Goal: Task Accomplishment & Management: Use online tool/utility

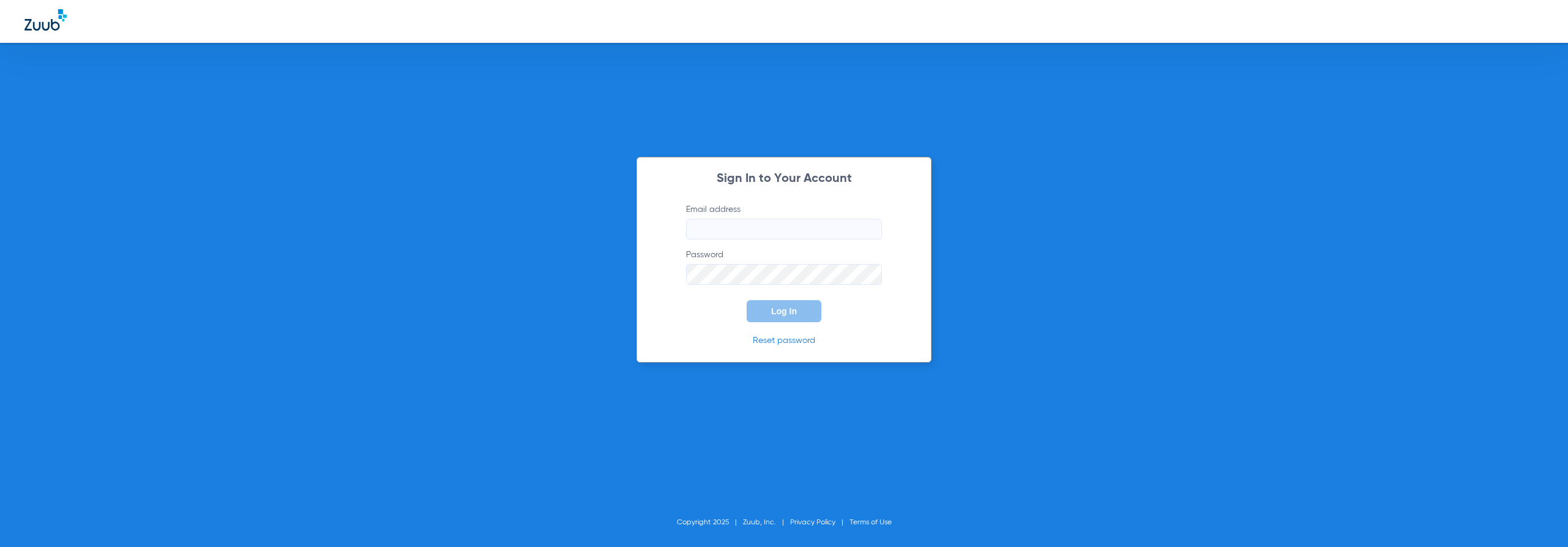
type input "[EMAIL_ADDRESS][DOMAIN_NAME]"
click at [850, 338] on p "Reset password" at bounding box center [784, 340] width 233 height 12
click at [807, 309] on button "Log In" at bounding box center [784, 310] width 75 height 22
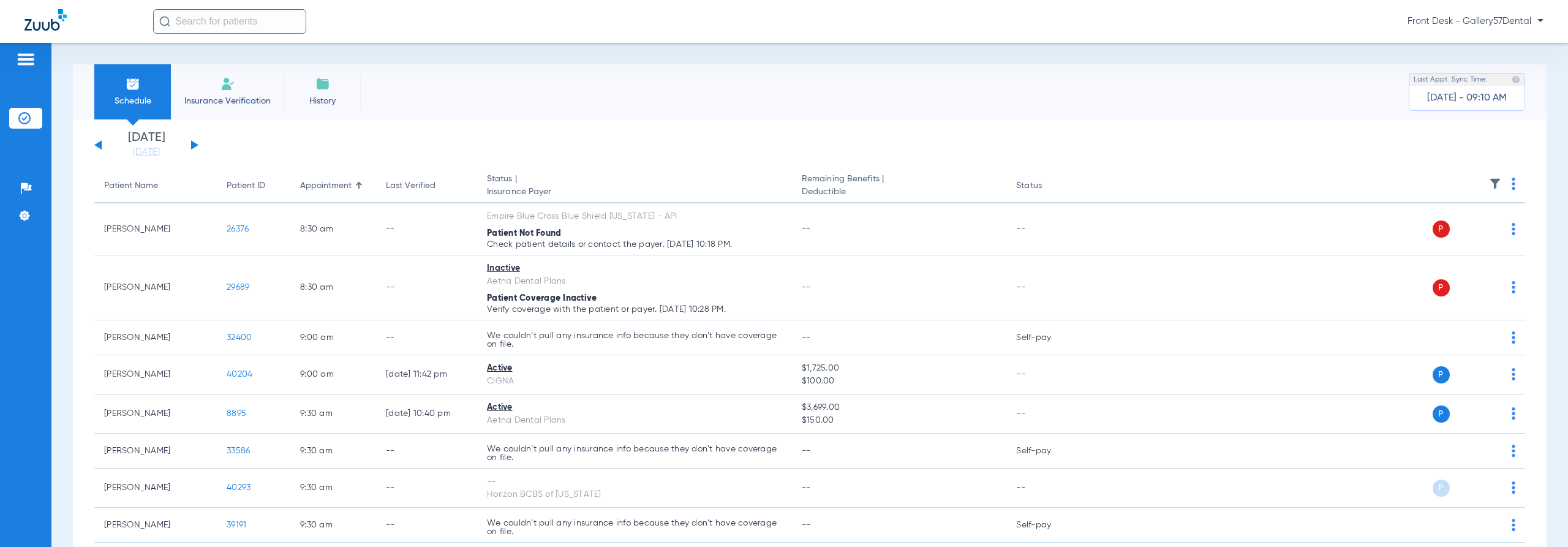
click at [233, 90] on li "Insurance Verification" at bounding box center [227, 91] width 113 height 55
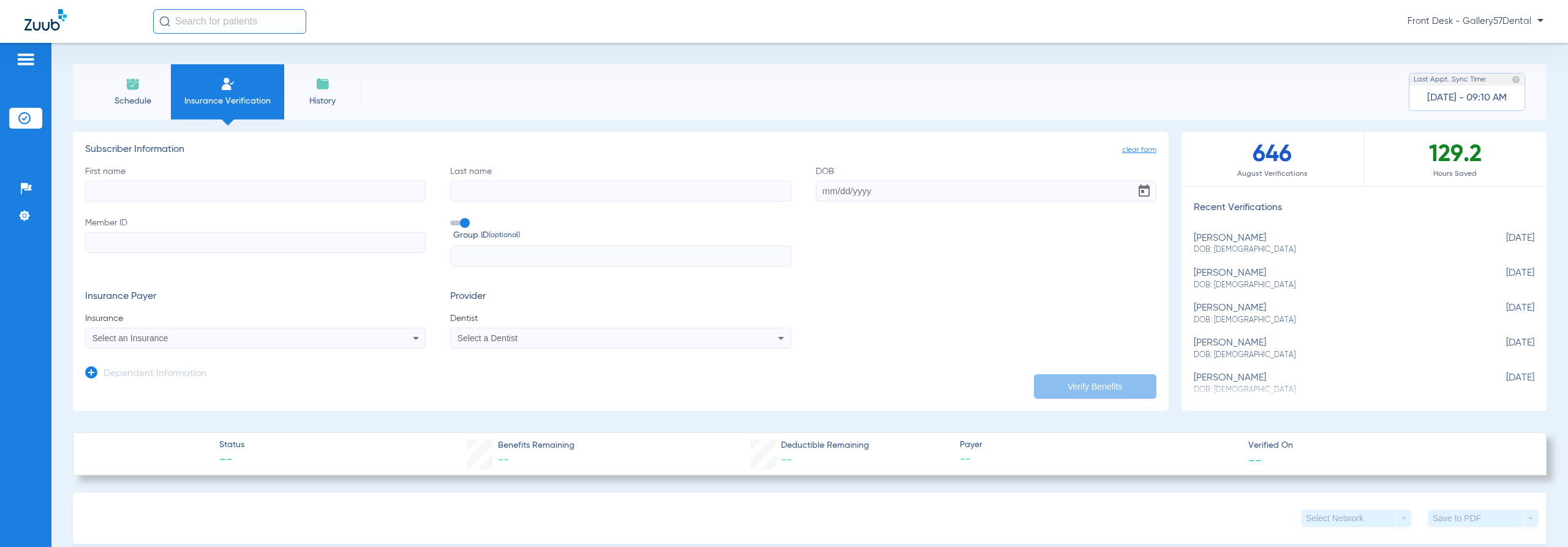
click at [177, 190] on input "First name" at bounding box center [255, 191] width 341 height 21
type input "[PERSON_NAME]"
type input "[DATE]"
click at [343, 235] on input "Member ID" at bounding box center [255, 242] width 341 height 21
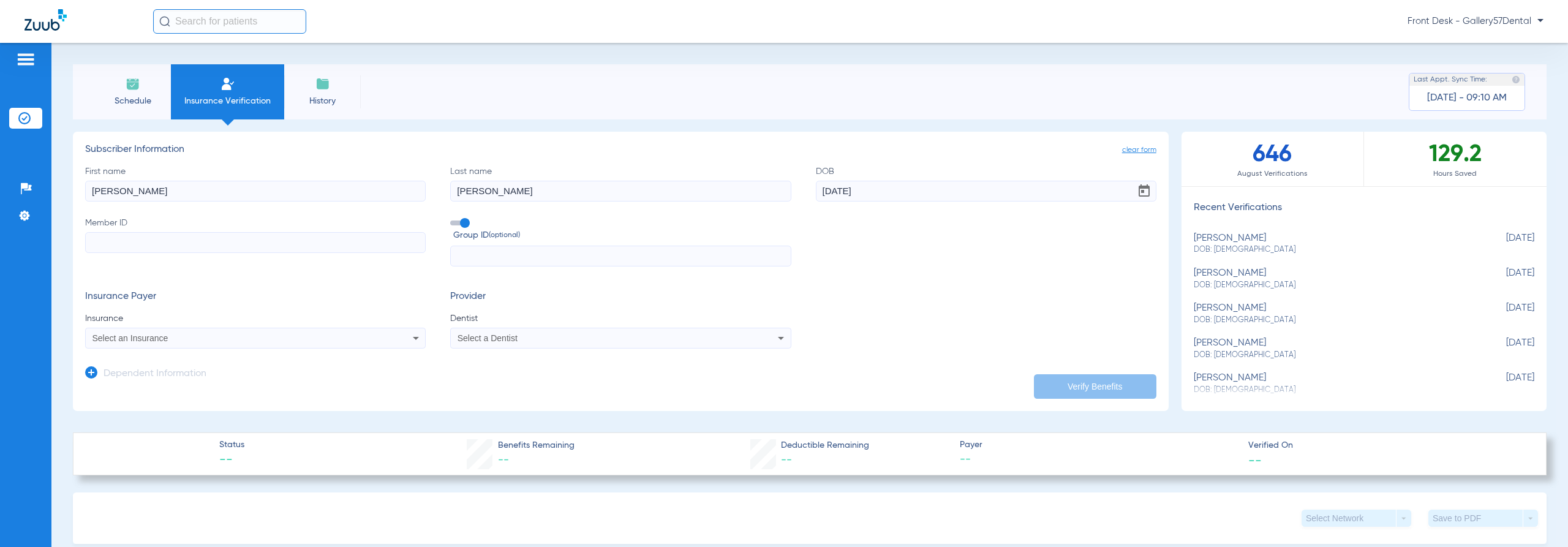
paste input "U96033494"
type input "U96033494"
click at [184, 329] on mat-select "Select an Insurance" at bounding box center [255, 338] width 341 height 21
click at [186, 337] on div "Select an Insurance" at bounding box center [223, 338] width 261 height 8
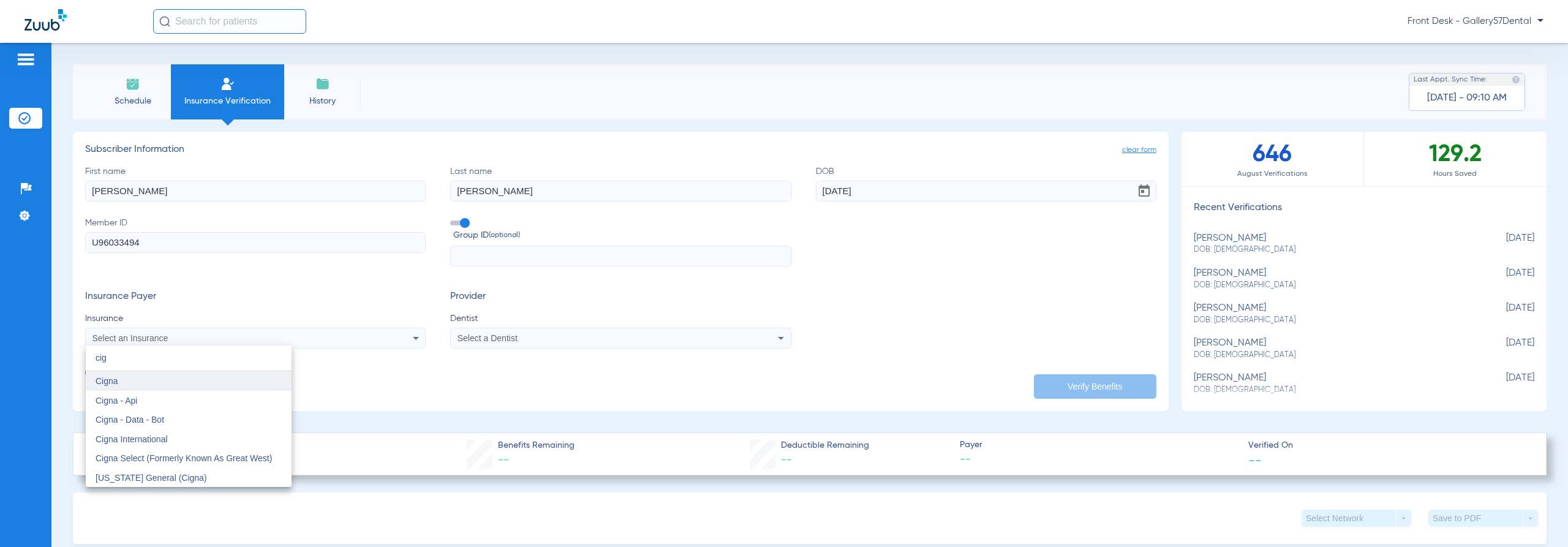
type input "cig"
drag, startPoint x: 184, startPoint y: 378, endPoint x: 225, endPoint y: 378, distance: 41.0
click at [184, 378] on mat-option "Cigna" at bounding box center [189, 381] width 206 height 20
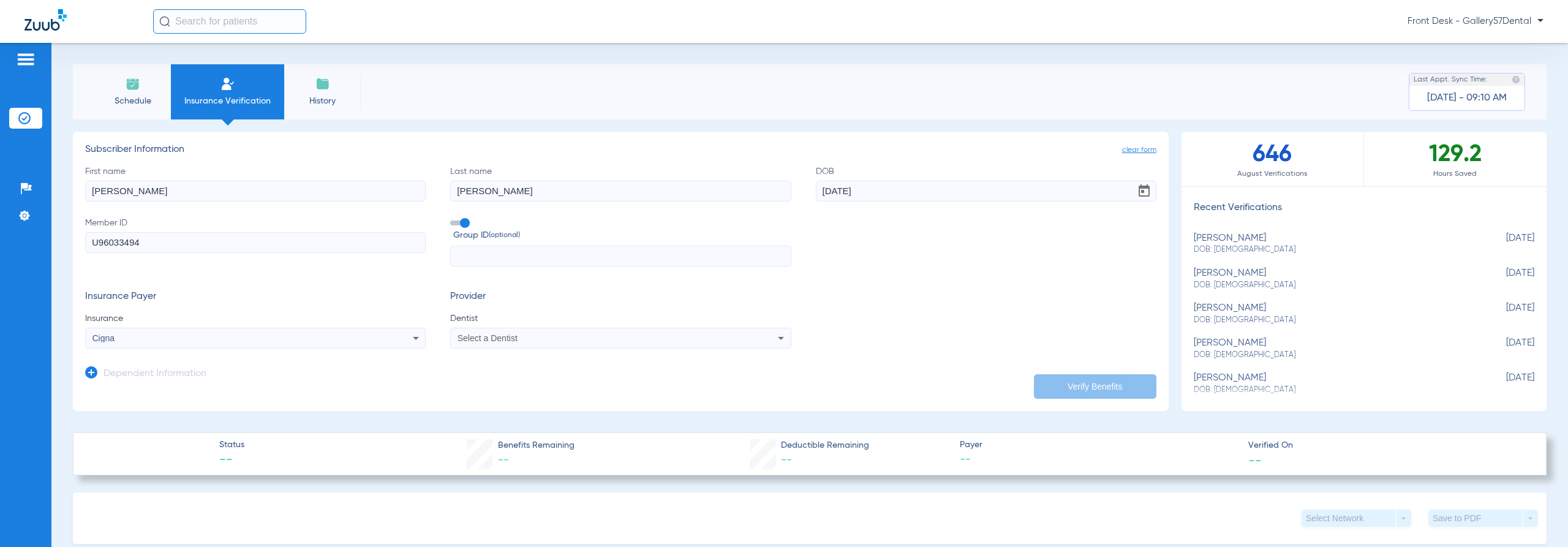
click at [501, 322] on span "Dentist" at bounding box center [620, 318] width 341 height 12
click at [503, 339] on span "Select a Dentist" at bounding box center [488, 338] width 60 height 9
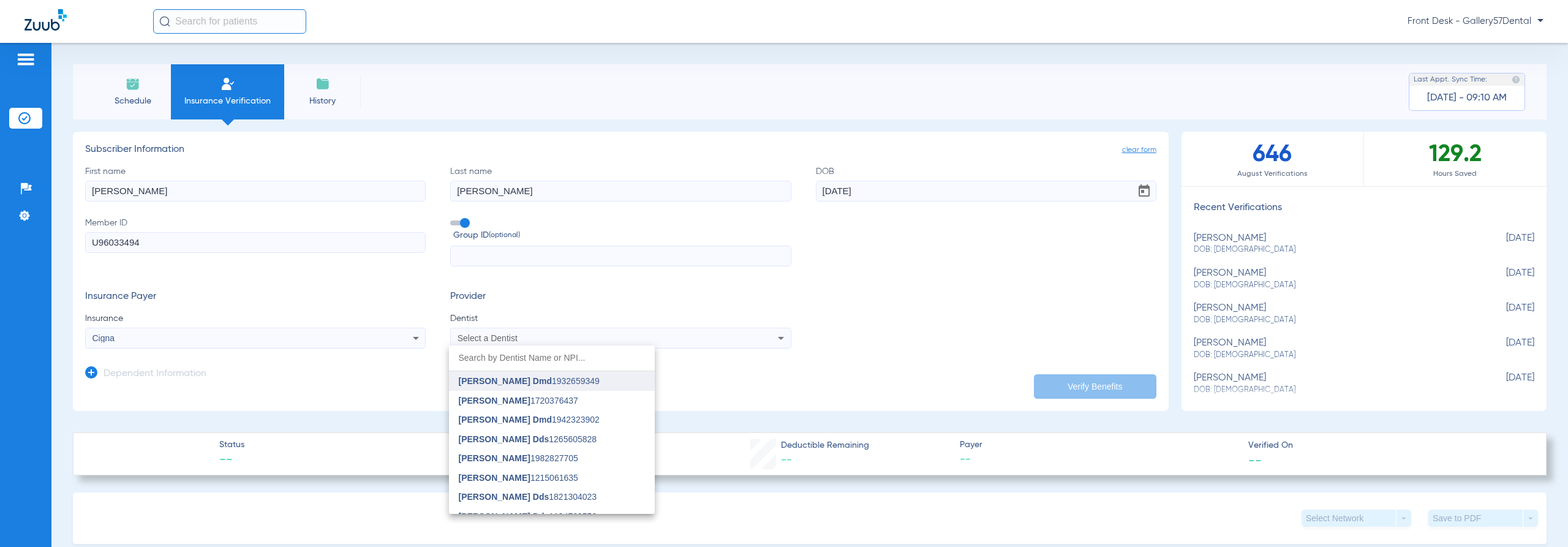
click at [504, 380] on span "[PERSON_NAME] Dmd" at bounding box center [505, 381] width 93 height 9
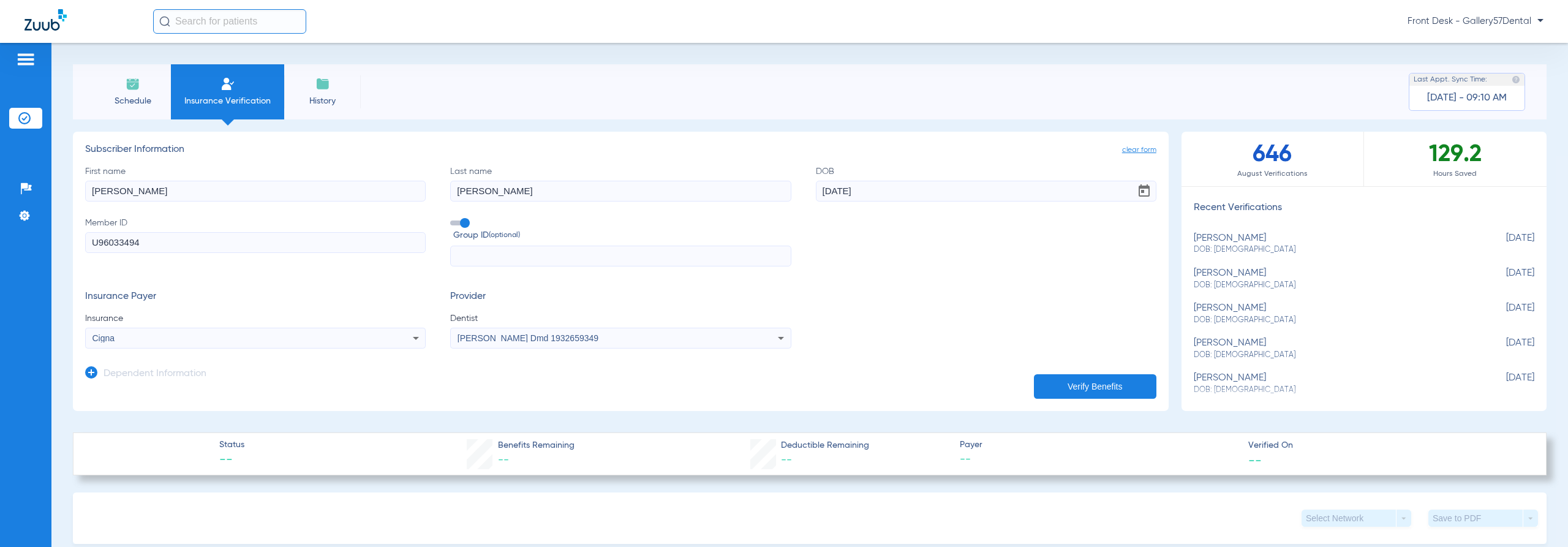
click at [1121, 395] on button "Verify Benefits" at bounding box center [1095, 387] width 123 height 25
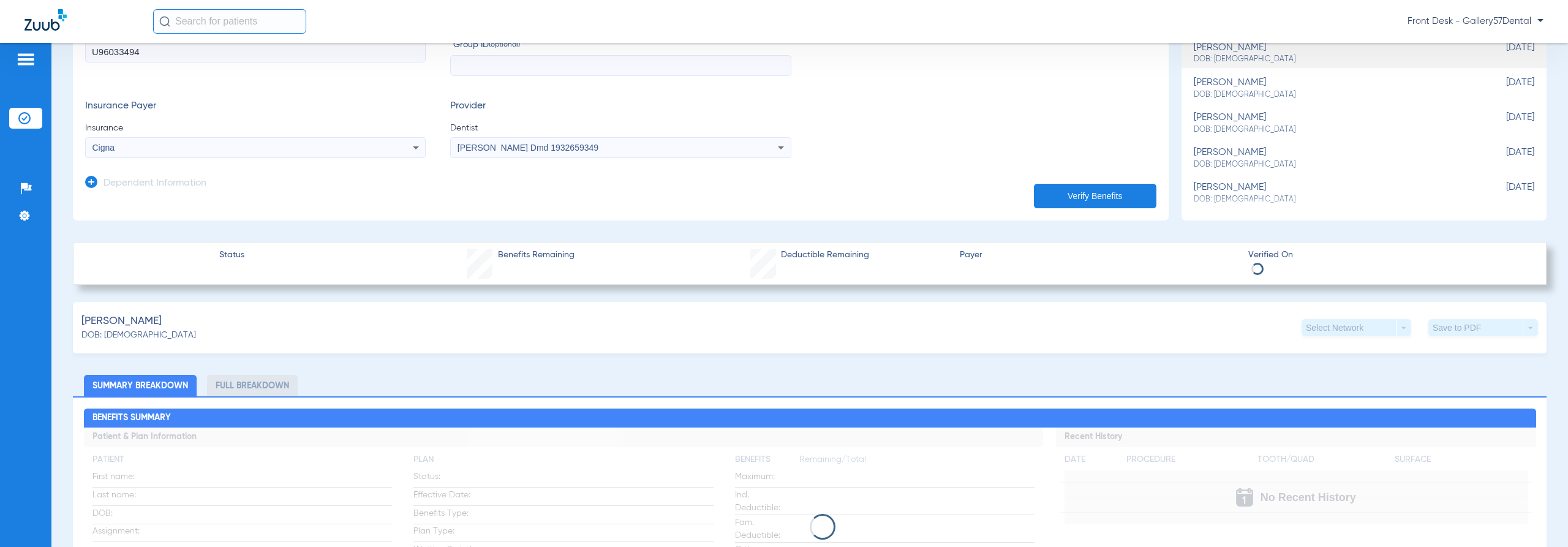
scroll to position [184, 0]
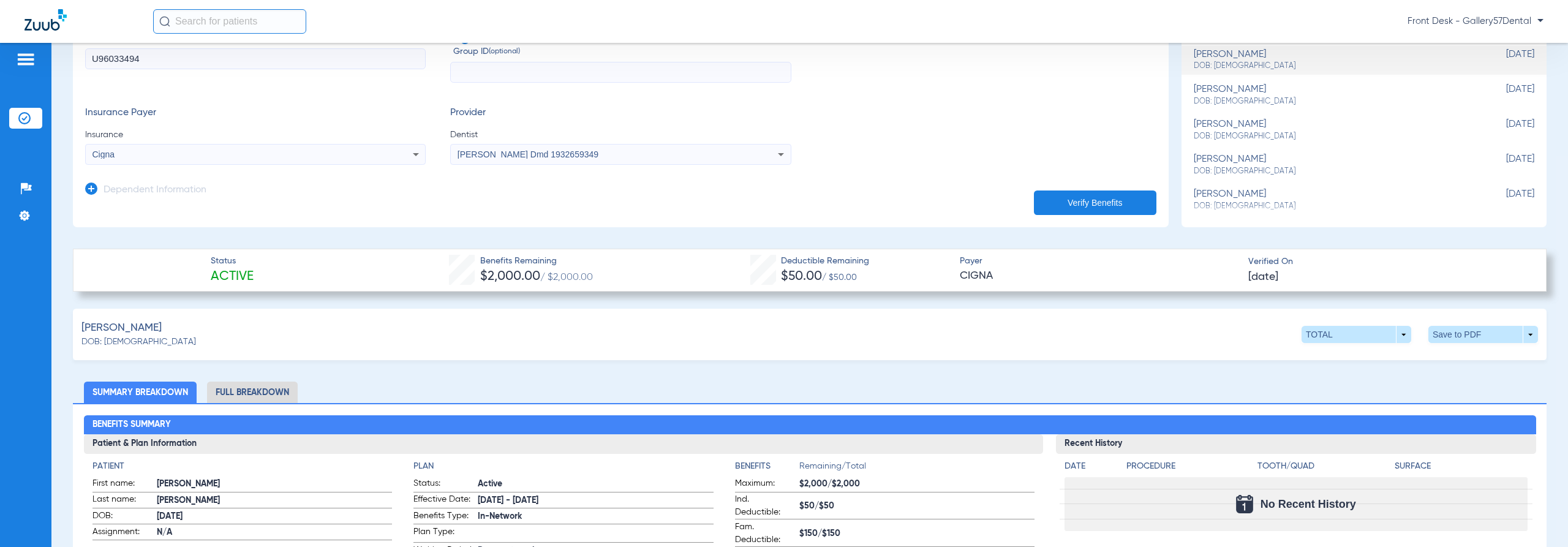
click at [1405, 335] on div "TOTAL arrow_drop_down Save to PDF arrow_drop_down" at bounding box center [1420, 334] width 237 height 17
click at [1395, 336] on span at bounding box center [1357, 334] width 109 height 17
click at [1338, 389] on button "Out of Network" at bounding box center [1331, 382] width 76 height 25
click at [1440, 329] on span at bounding box center [1483, 334] width 109 height 17
click at [1395, 350] on button "insert_drive_file Save to PDF" at bounding box center [1370, 357] width 92 height 25
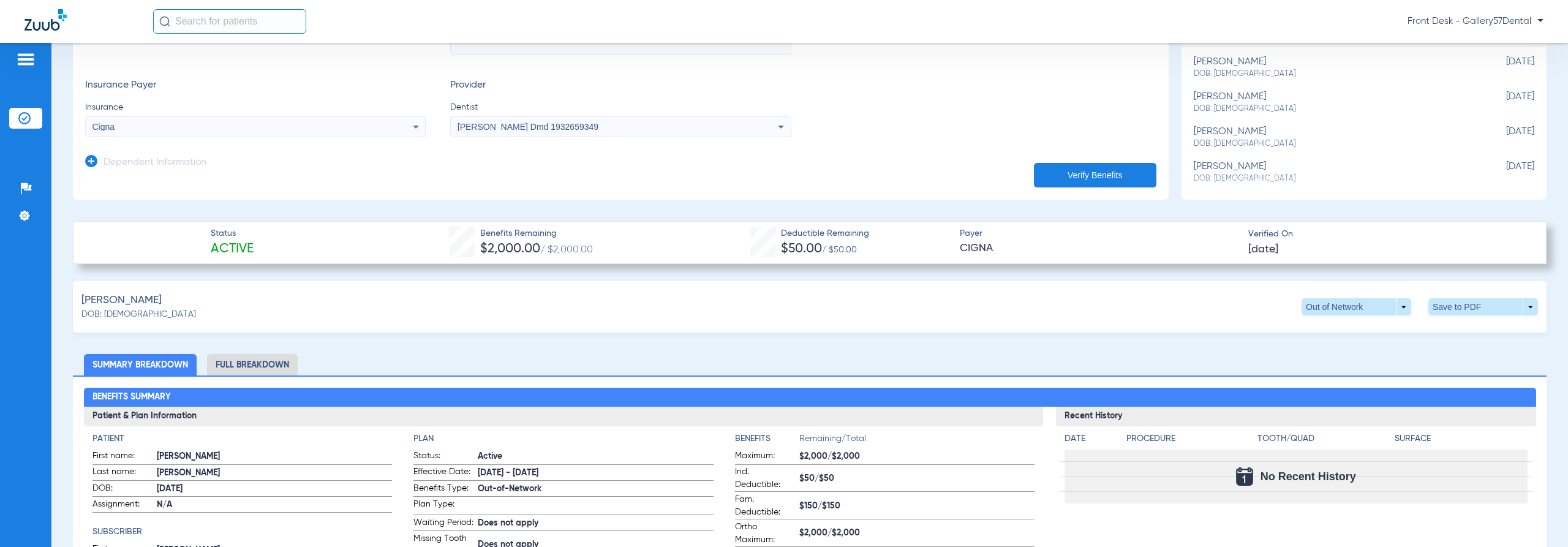
scroll to position [123, 0]
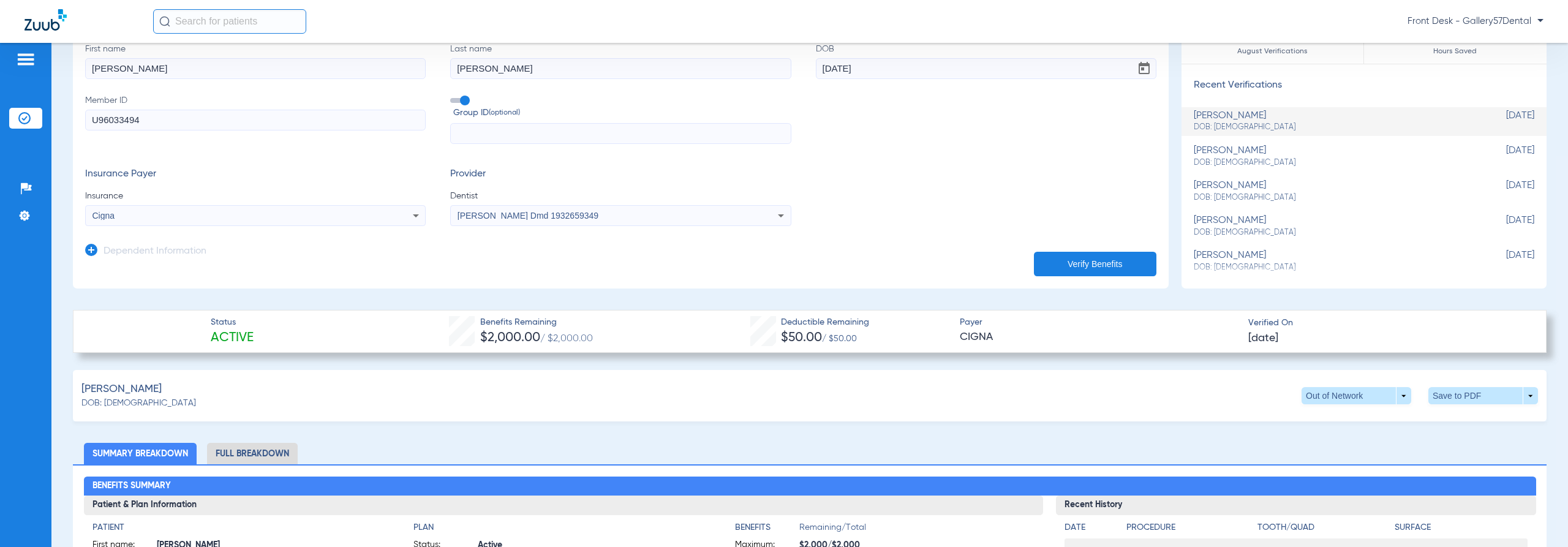
click at [47, 12] on img at bounding box center [45, 20] width 42 height 22
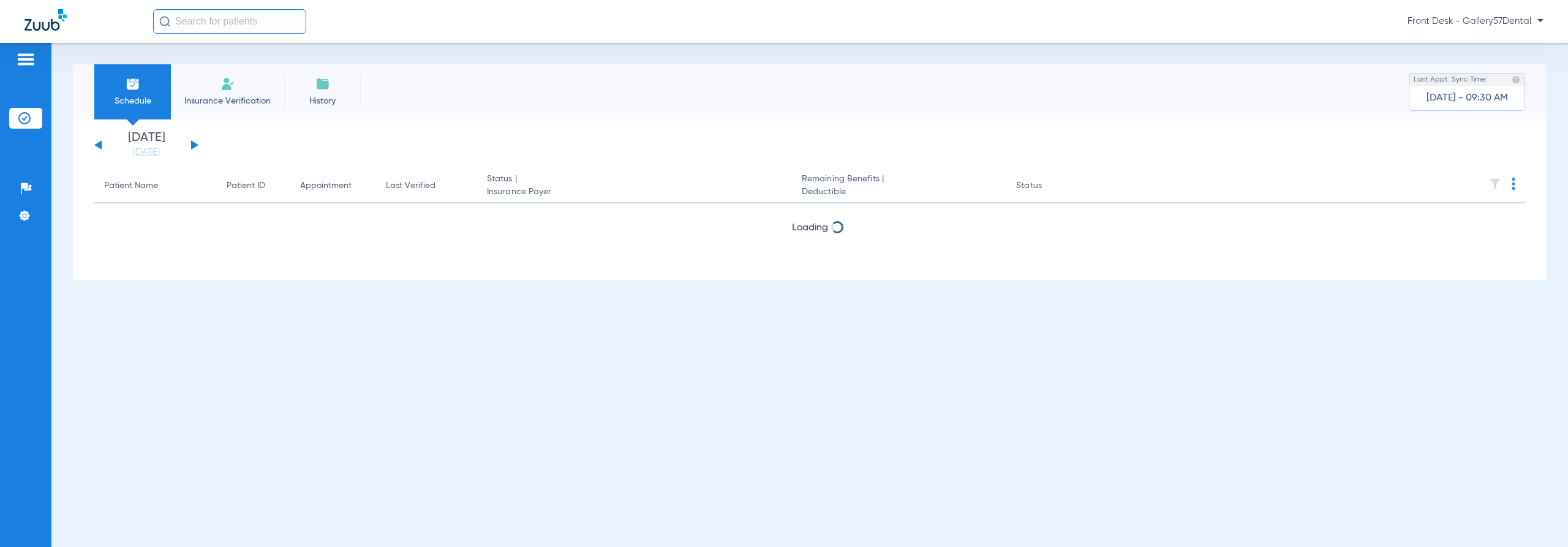
click at [213, 81] on li "Insurance Verification" at bounding box center [227, 91] width 113 height 55
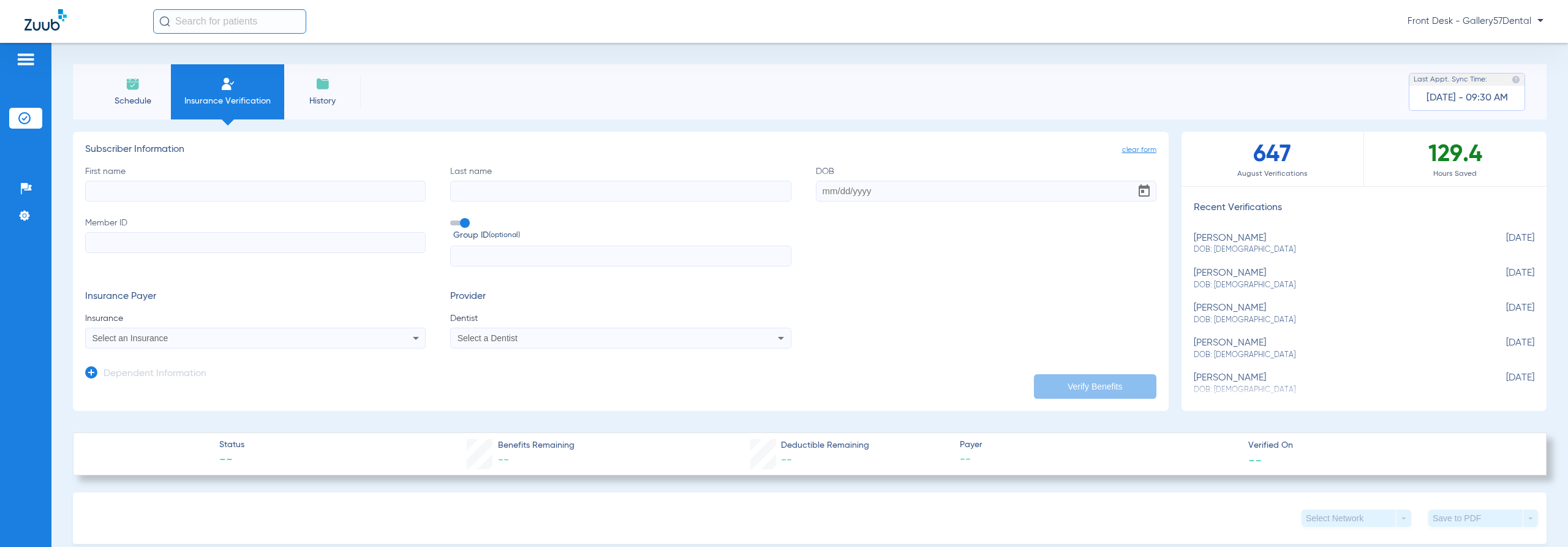
drag, startPoint x: 258, startPoint y: 191, endPoint x: 287, endPoint y: 214, distance: 37.0
click at [271, 200] on input "First name" at bounding box center [255, 191] width 341 height 21
type input "[PERSON_NAME]"
type input "Bond"
paste input "[DATE]"
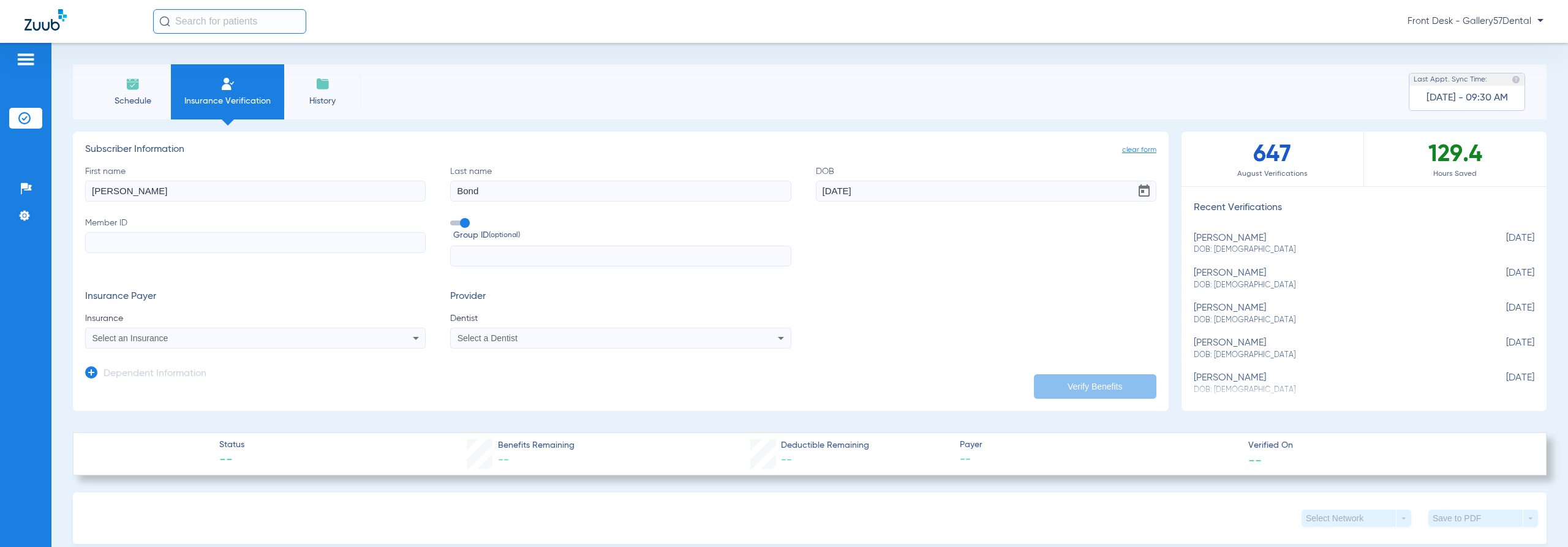
type input "[DATE]"
drag, startPoint x: 358, startPoint y: 244, endPoint x: 352, endPoint y: 261, distance: 18.0
click at [358, 245] on input "Member ID" at bounding box center [255, 242] width 341 height 21
paste input "7185875"
type input "7185875"
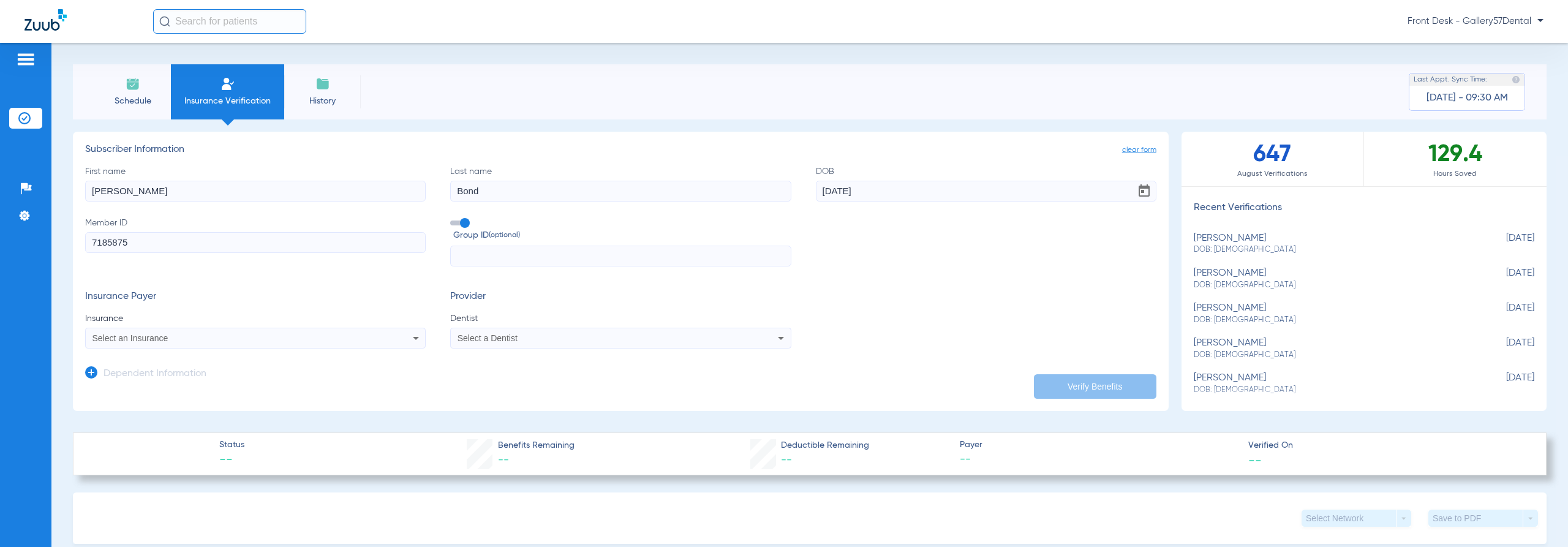
click at [327, 350] on app-dependent-form "Dependent Information" at bounding box center [621, 369] width 1072 height 41
click at [331, 337] on div "Select an Insurance" at bounding box center [223, 338] width 261 height 8
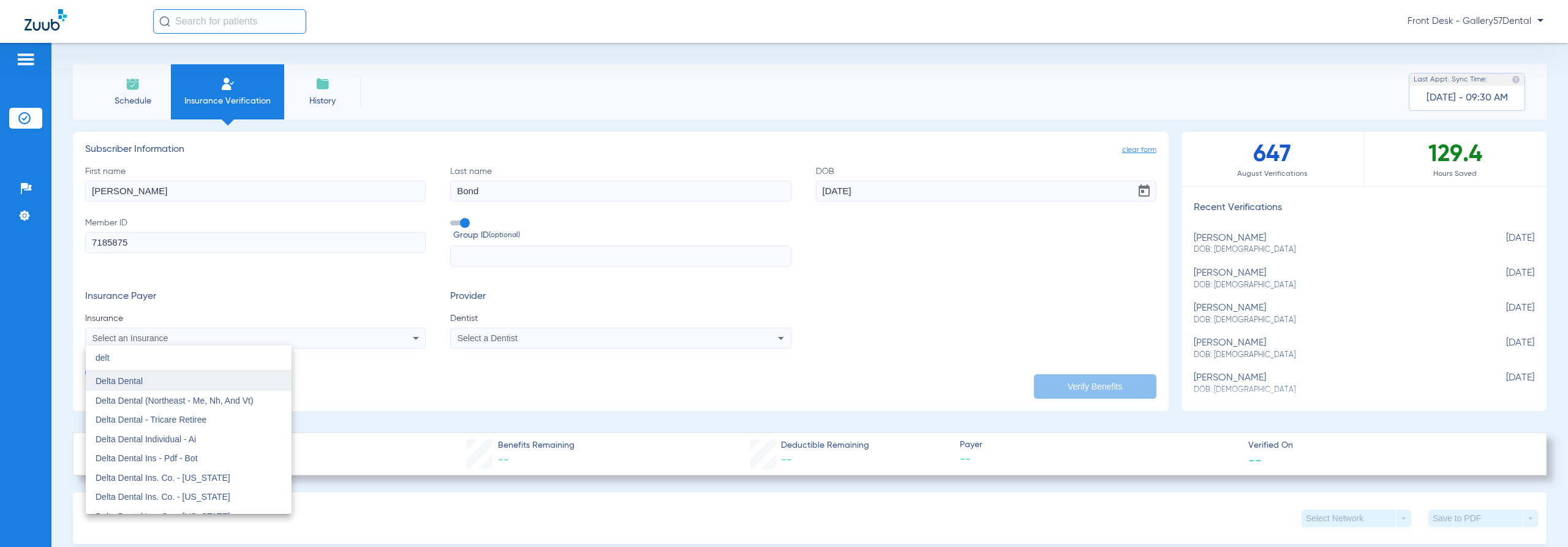
type input "delt"
click at [238, 385] on mat-option "Delta Dental" at bounding box center [189, 381] width 206 height 20
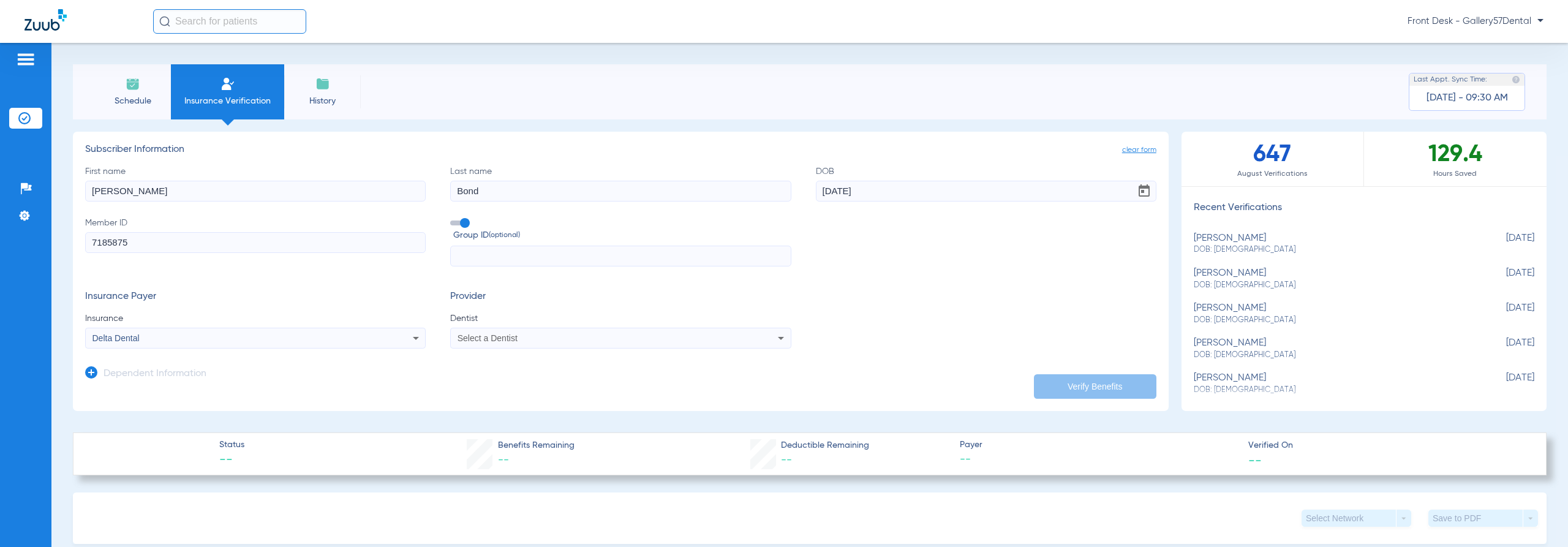
click at [489, 329] on mat-select "Select a Dentist" at bounding box center [620, 338] width 341 height 21
click at [489, 345] on div "Select a Dentist" at bounding box center [621, 339] width 340 height 15
type input "sa"
click at [501, 381] on span "[PERSON_NAME] Dmd" at bounding box center [505, 381] width 93 height 9
click at [1048, 393] on button "Verify Benefits" at bounding box center [1095, 387] width 123 height 25
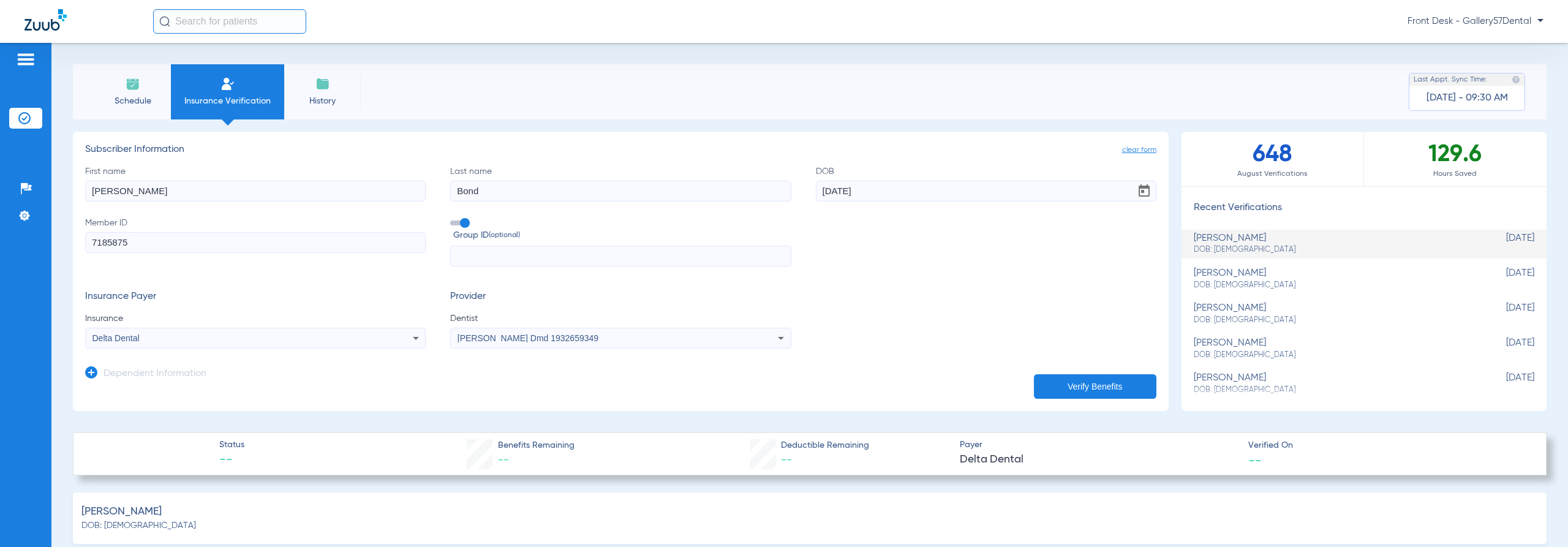
type input "0"
select select "page-width"
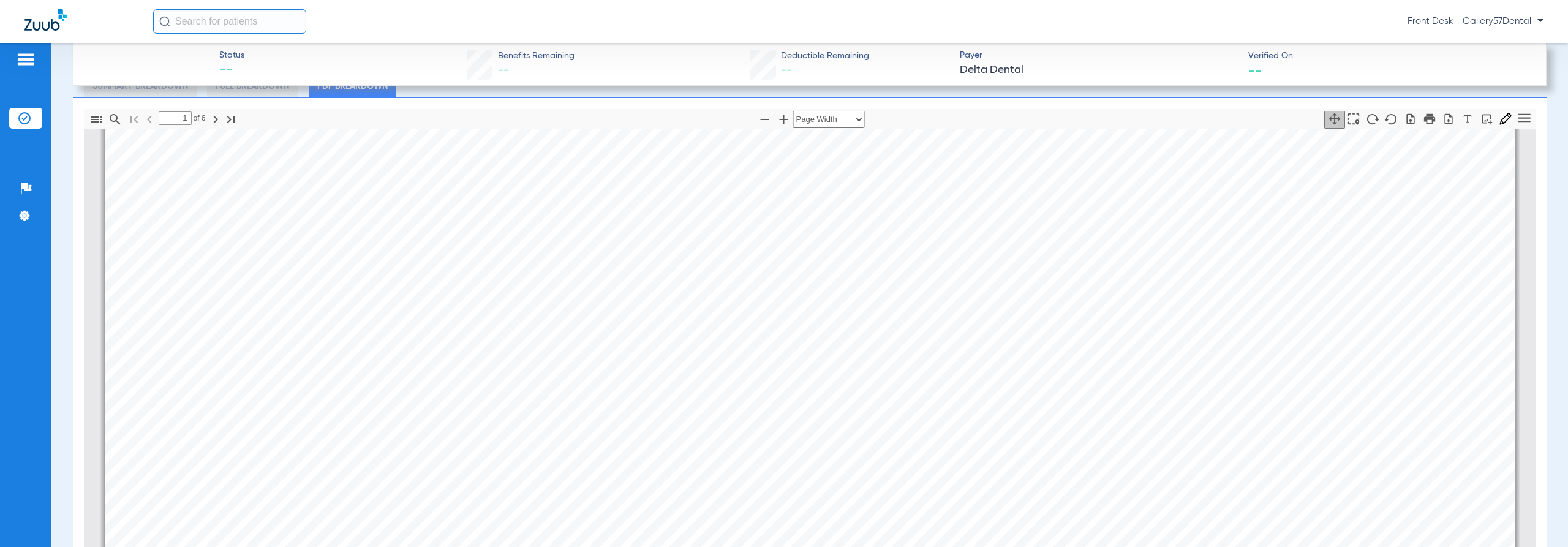
scroll to position [864, 0]
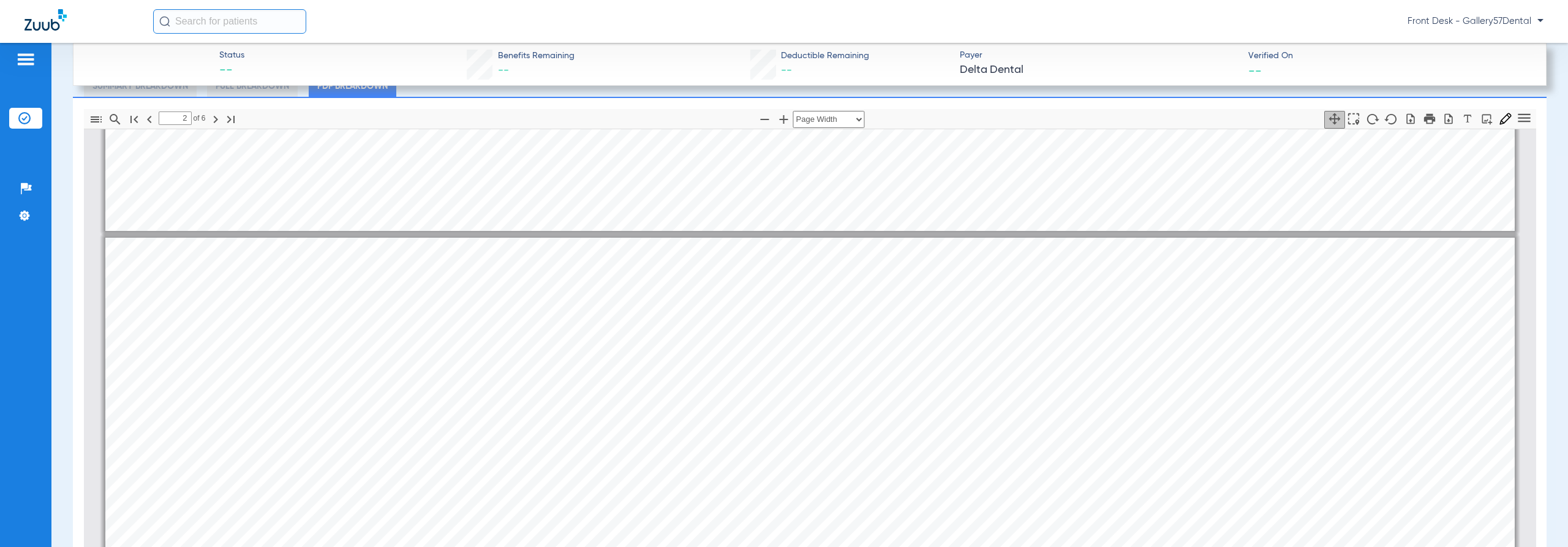
type input "1"
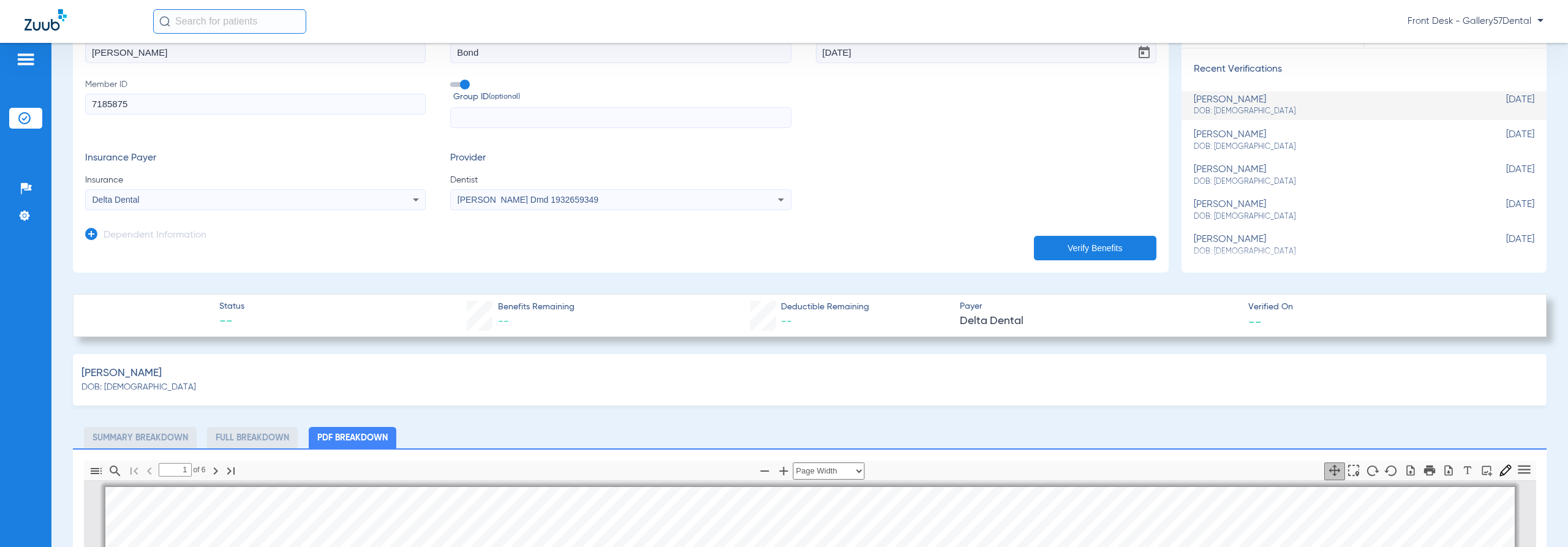
scroll to position [61, 0]
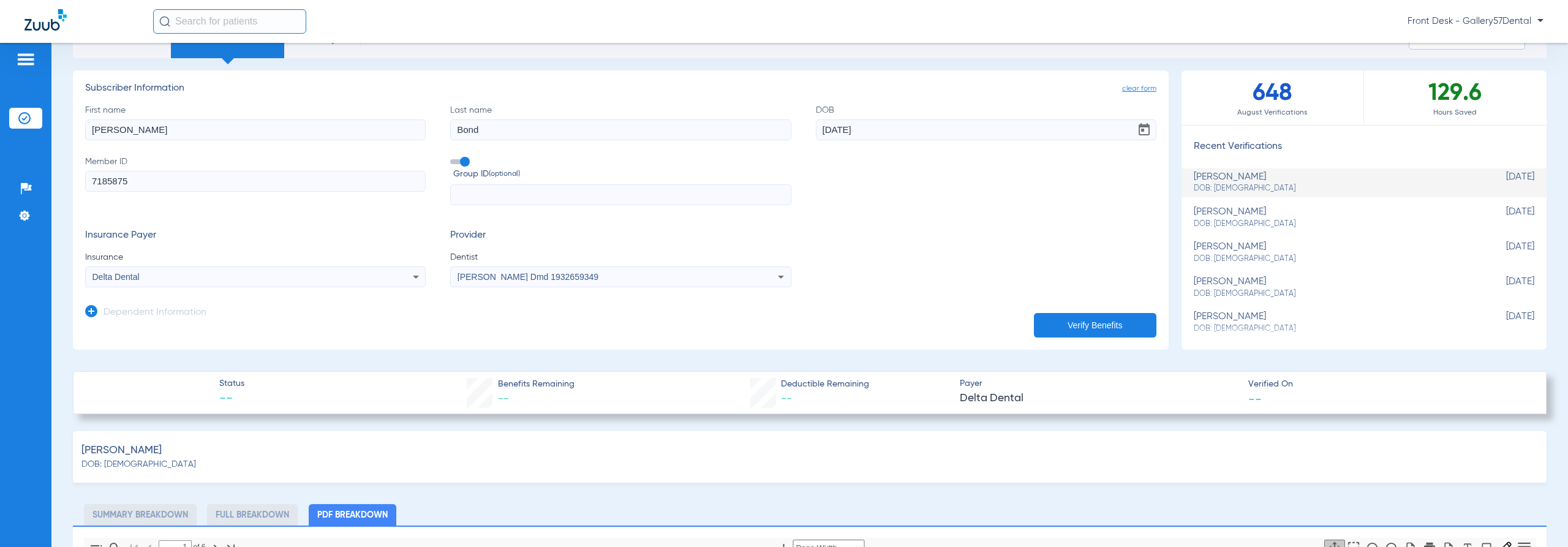
drag, startPoint x: 254, startPoint y: 511, endPoint x: 285, endPoint y: 489, distance: 38.0
click at [254, 511] on li "Full Breakdown" at bounding box center [252, 514] width 91 height 22
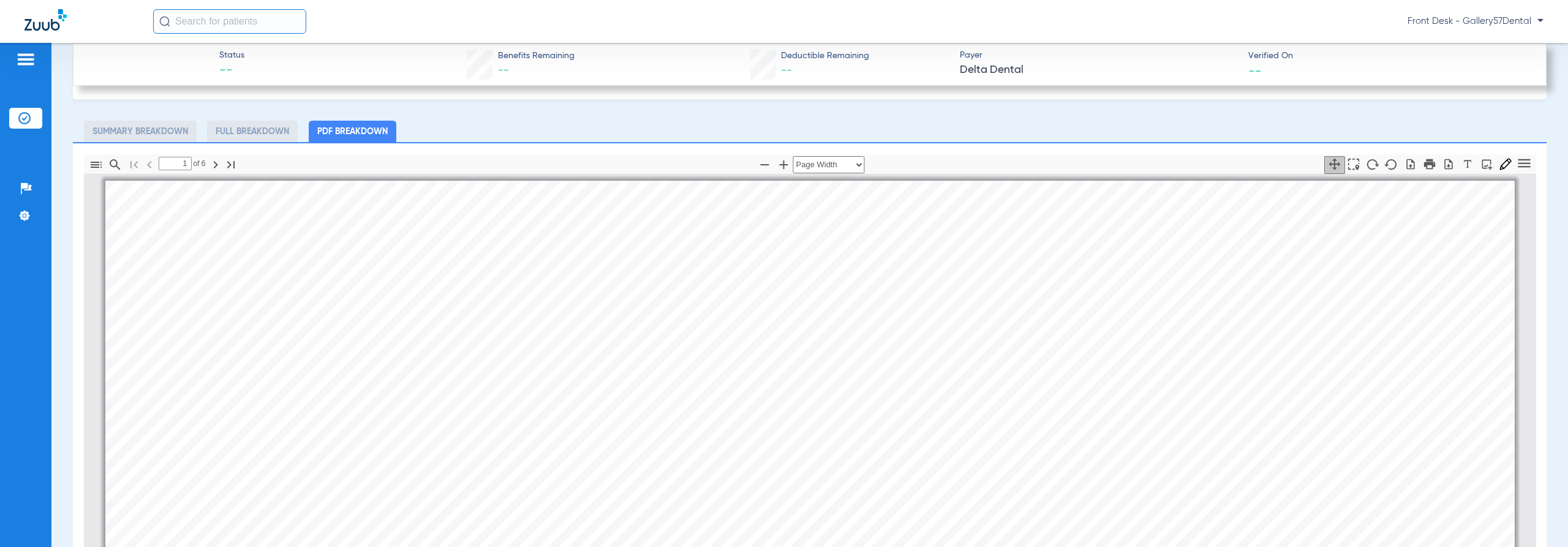
scroll to position [489, 0]
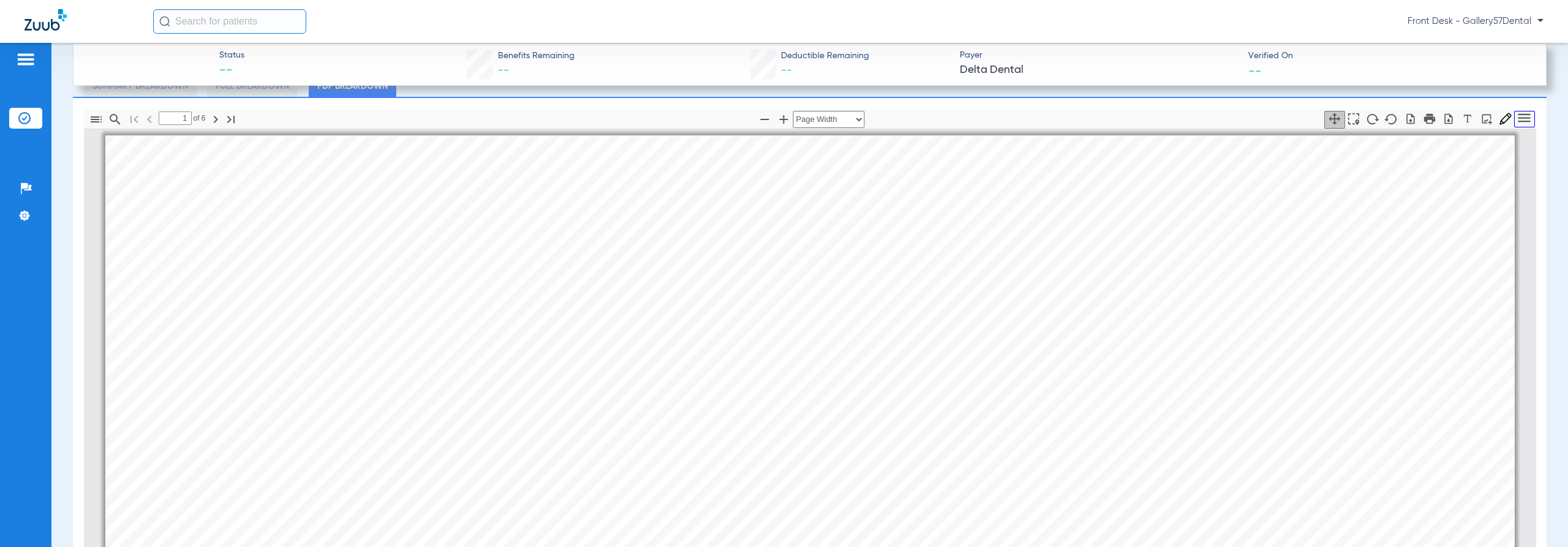
click at [1518, 116] on icon "Tools" at bounding box center [1524, 117] width 12 height 8
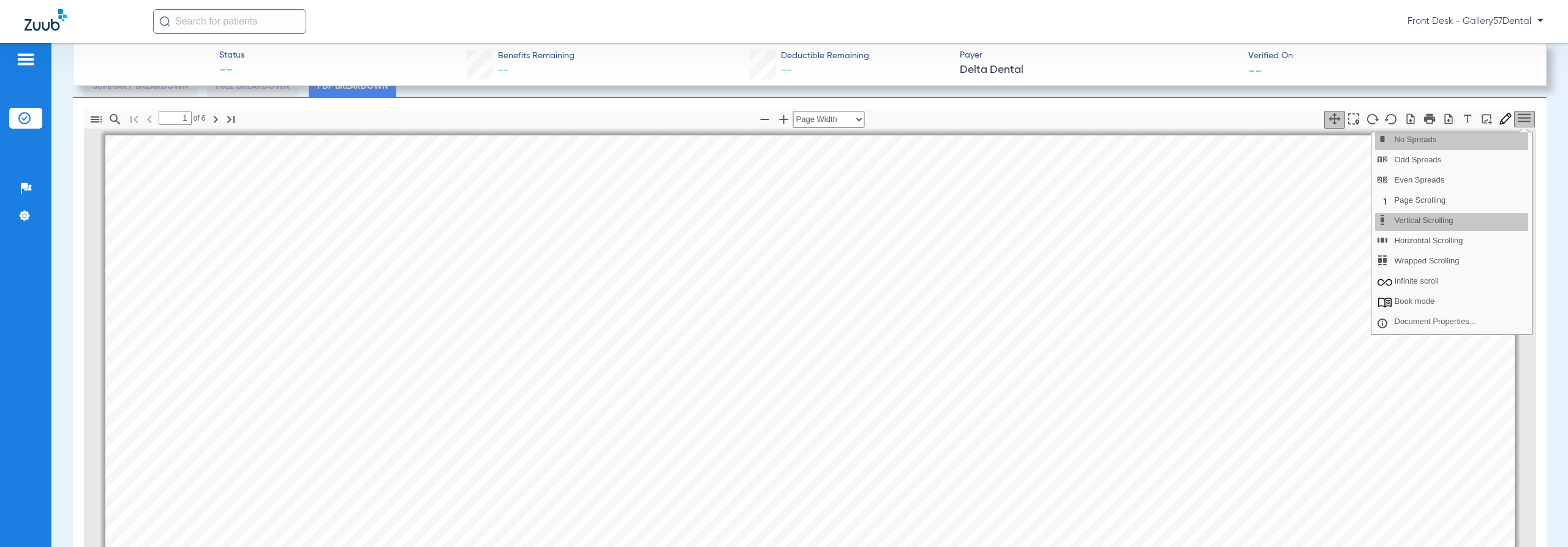
click at [1518, 116] on icon "Tools" at bounding box center [1524, 117] width 12 height 8
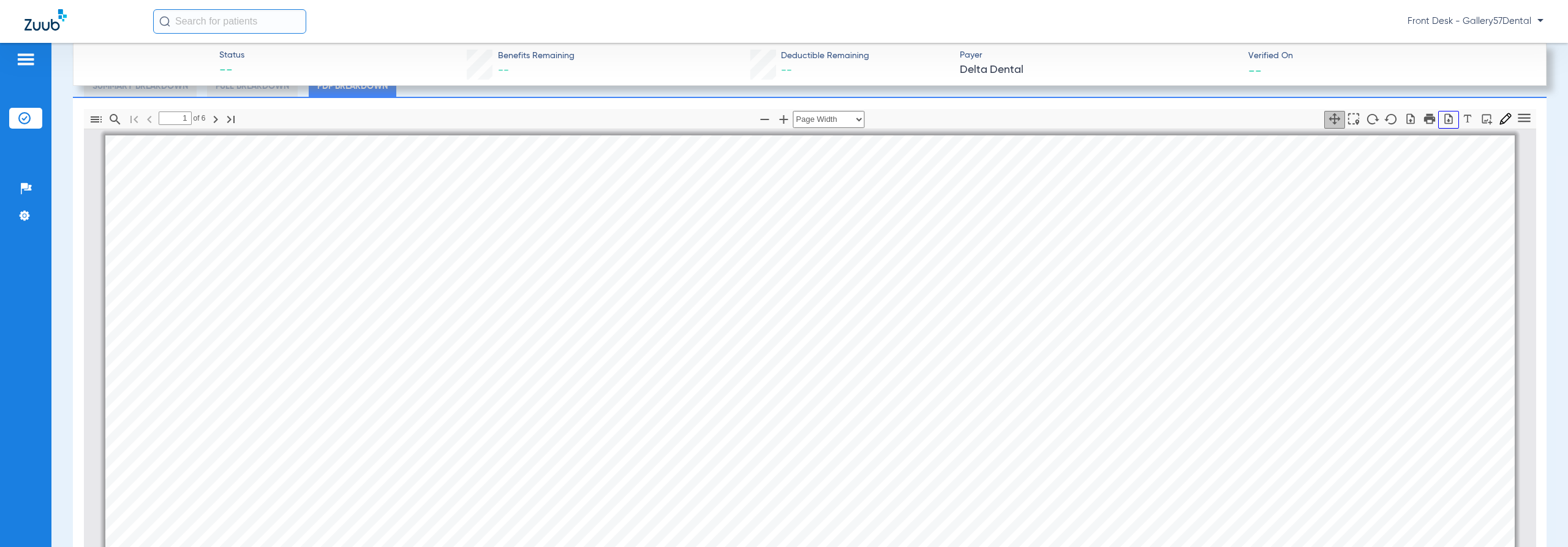
drag, startPoint x: 804, startPoint y: 254, endPoint x: 1443, endPoint y: 121, distance: 652.7
click at [1443, 121] on icon "button" at bounding box center [1448, 118] width 12 height 12
click at [41, 25] on img at bounding box center [45, 20] width 42 height 22
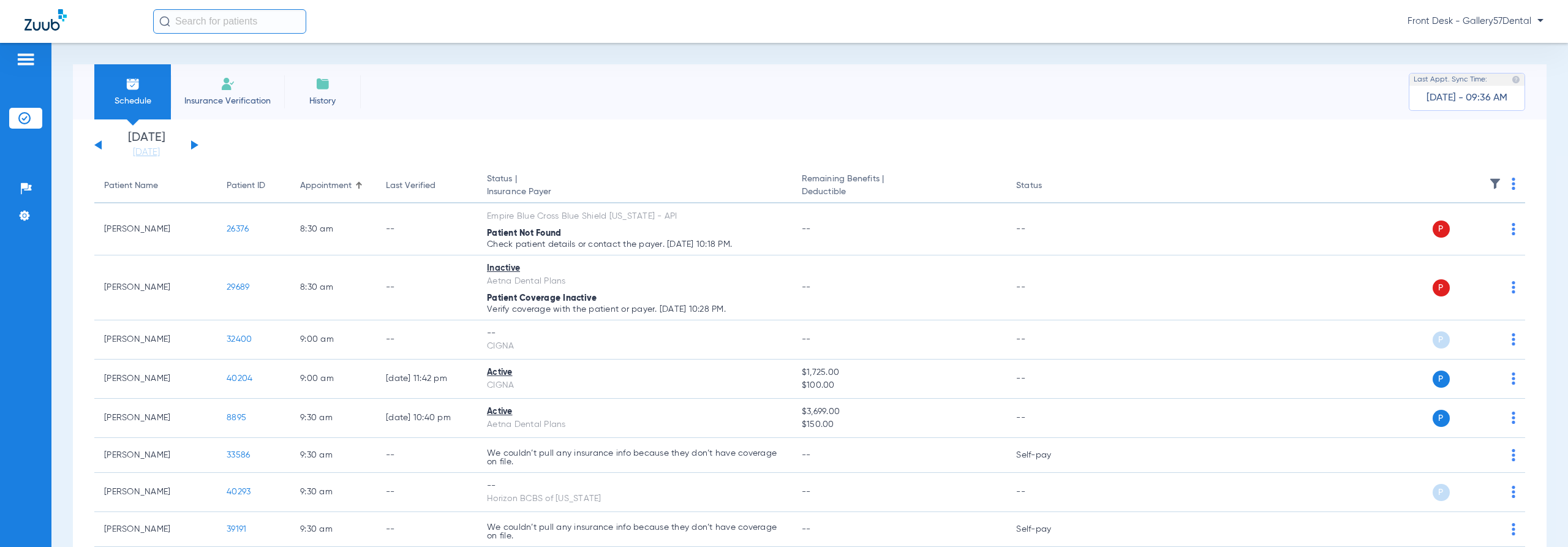
click at [236, 97] on span "Insurance Verification" at bounding box center [227, 101] width 95 height 12
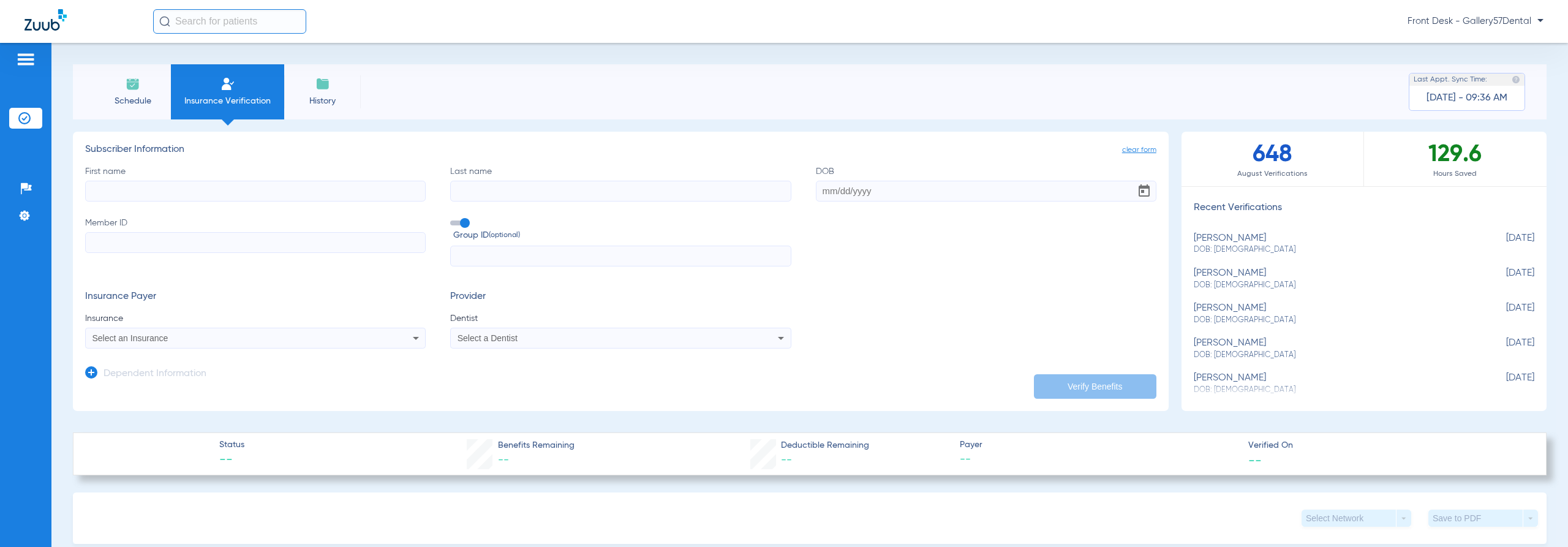
click at [159, 193] on input "First name" at bounding box center [255, 191] width 341 height 21
type input "Yung"
type input "m"
type input "Ma"
type input "[DATE]"
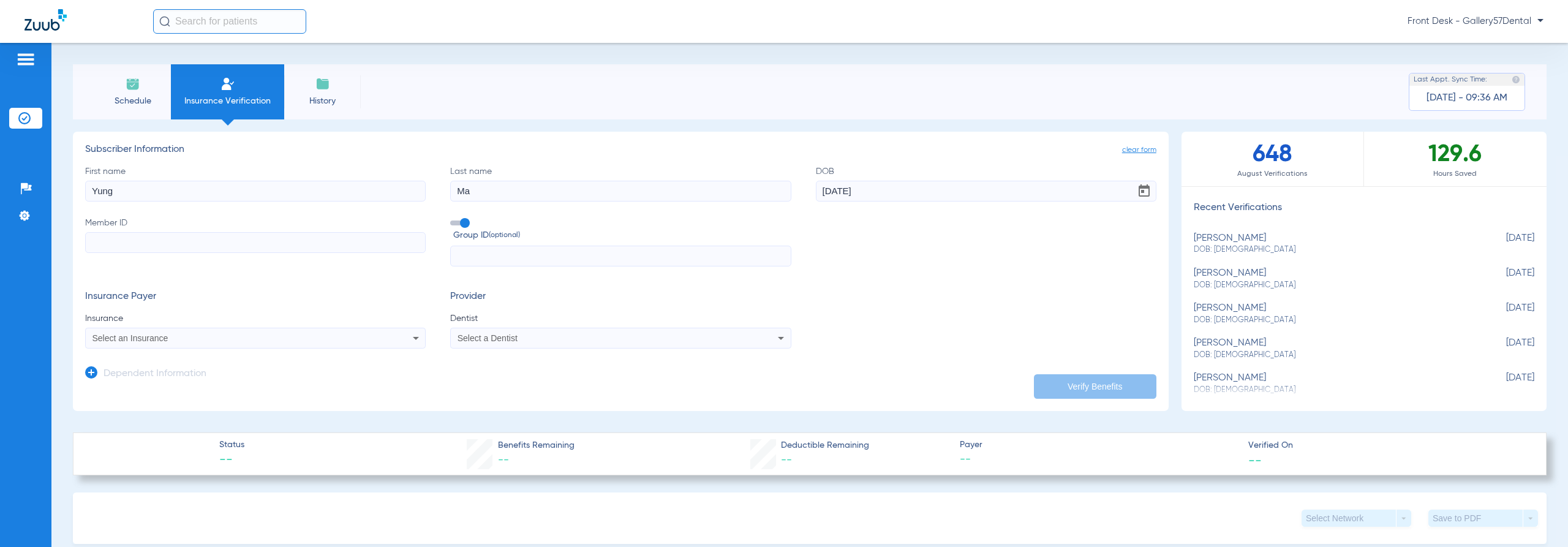
click at [343, 238] on input "Member ID" at bounding box center [255, 242] width 341 height 21
paste input "440-19-2552"
click at [125, 242] on input "440-19-2552" at bounding box center [255, 242] width 341 height 21
click at [112, 243] on input "440-192552" at bounding box center [255, 242] width 341 height 21
type input "440192552"
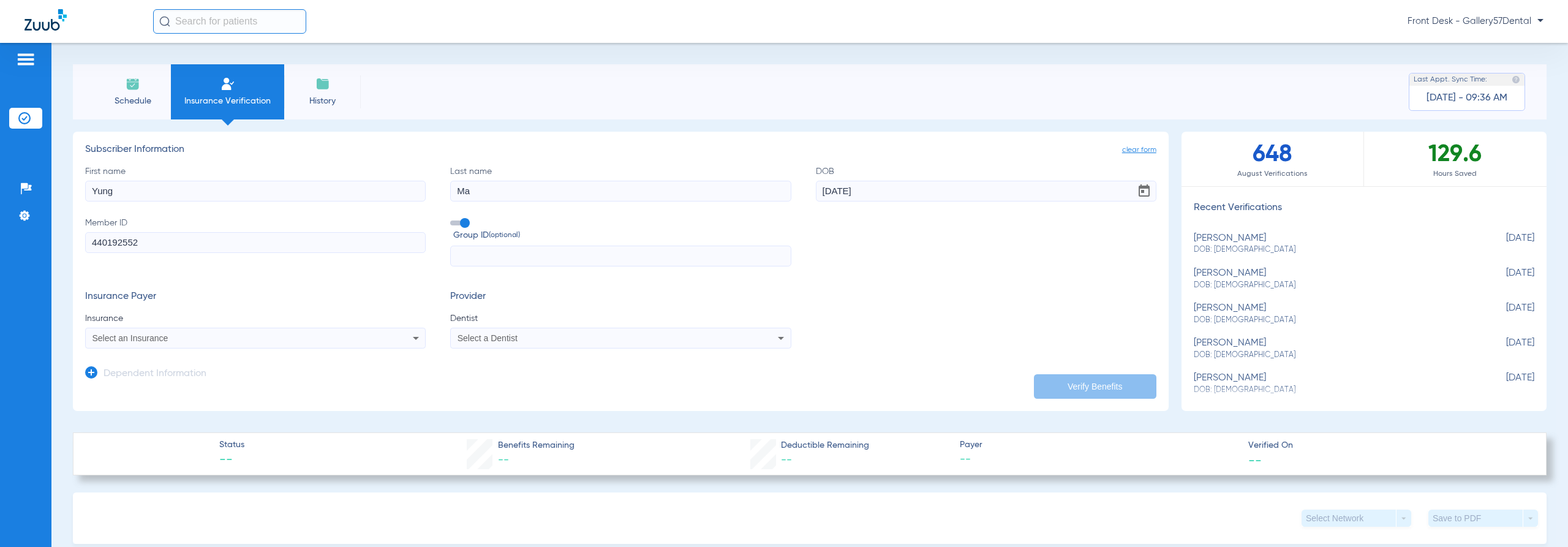
click at [163, 335] on span "Select an Insurance" at bounding box center [130, 338] width 76 height 9
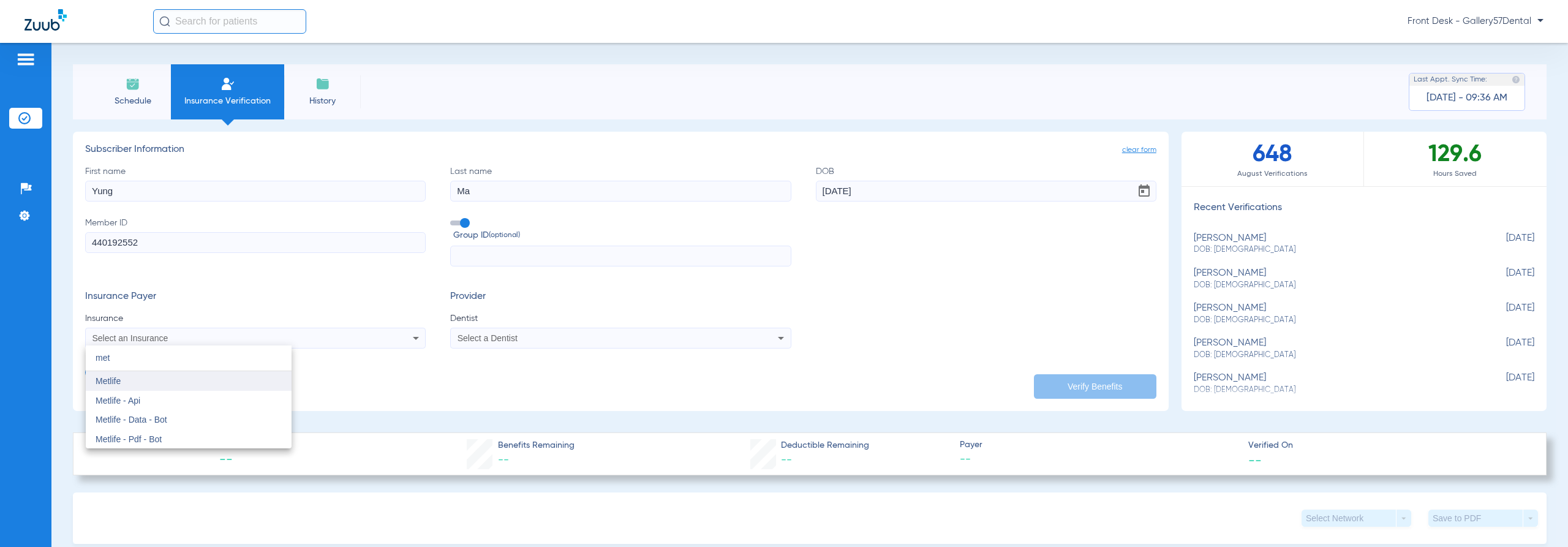
type input "met"
click at [157, 380] on mat-option "Metlife" at bounding box center [189, 381] width 206 height 20
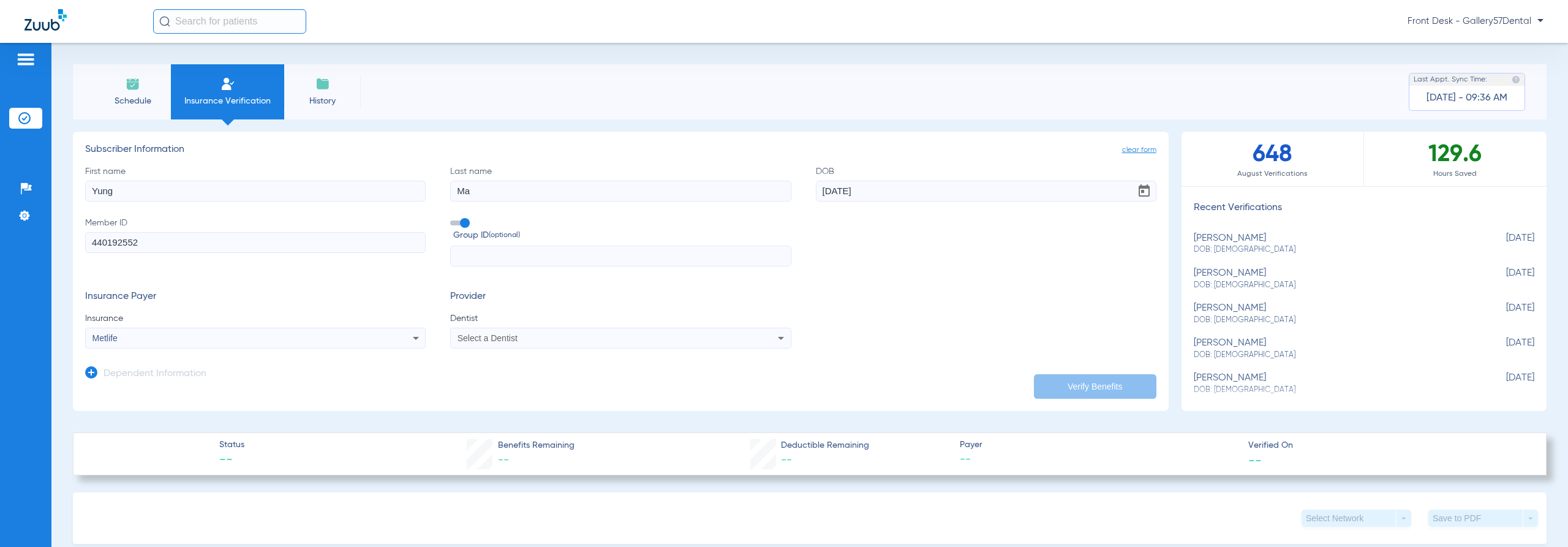
click at [544, 338] on div "Select a Dentist" at bounding box center [588, 338] width 261 height 8
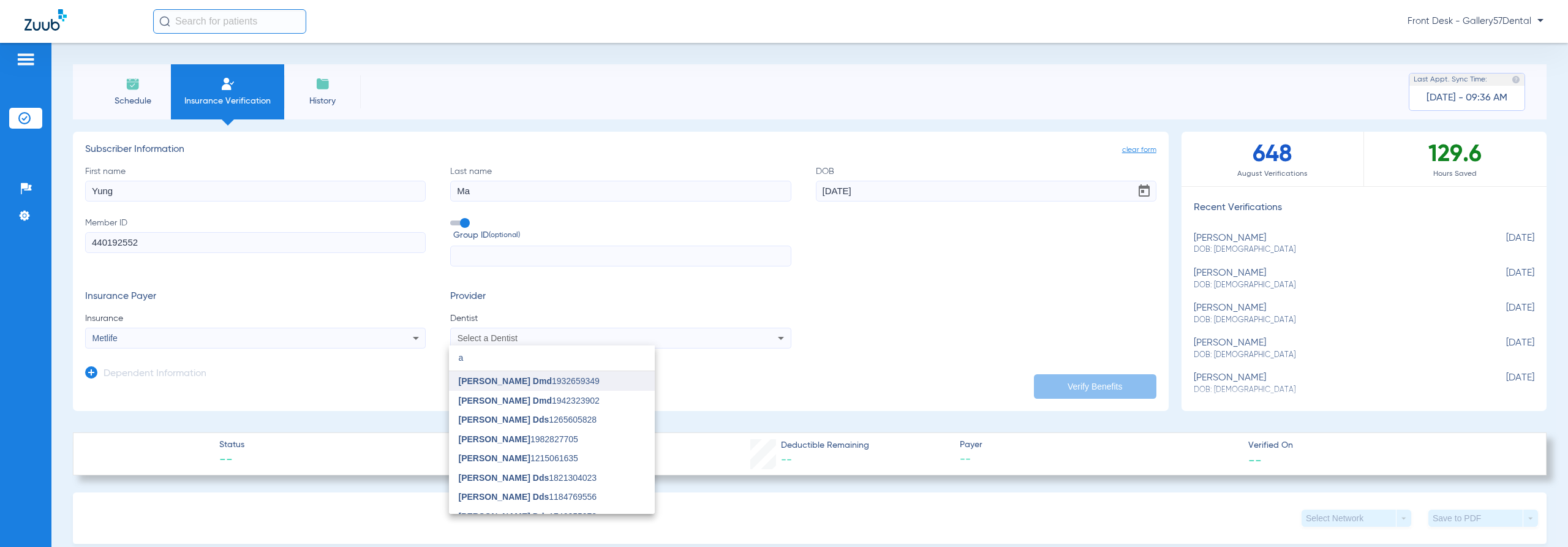
type input "a"
click at [597, 389] on mat-option "[PERSON_NAME] Dmd 1932659349" at bounding box center [552, 381] width 206 height 20
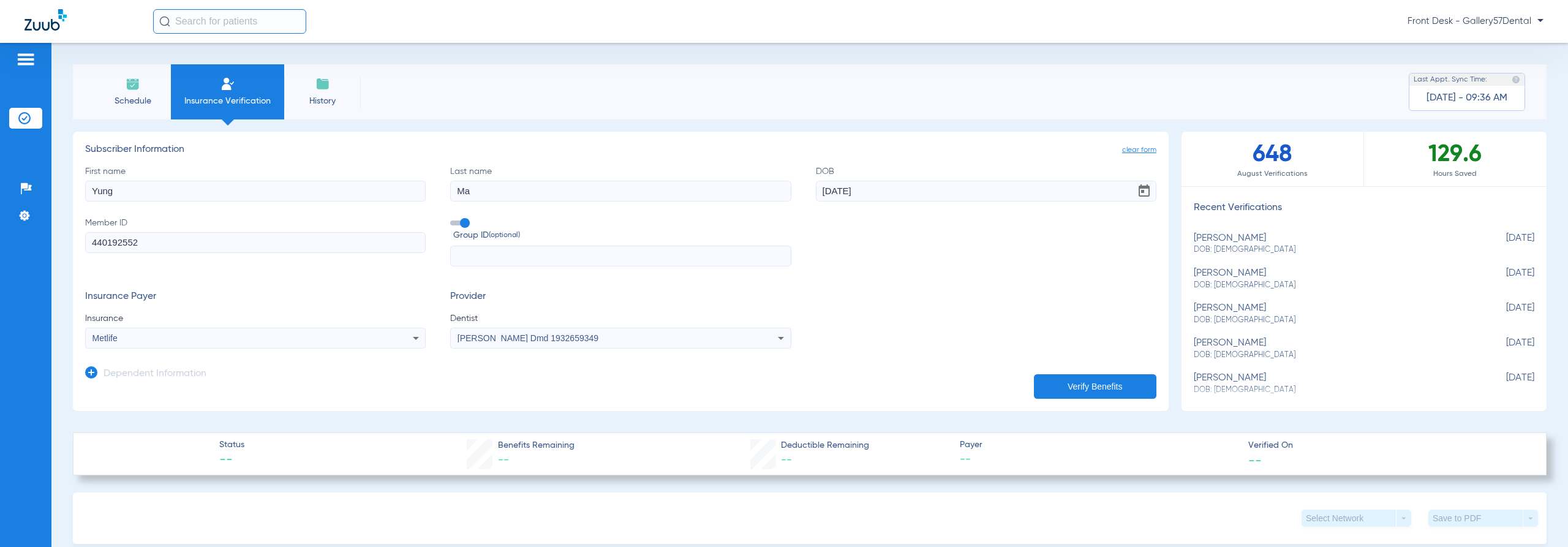
click at [1135, 392] on button "Verify Benefits" at bounding box center [1095, 387] width 123 height 25
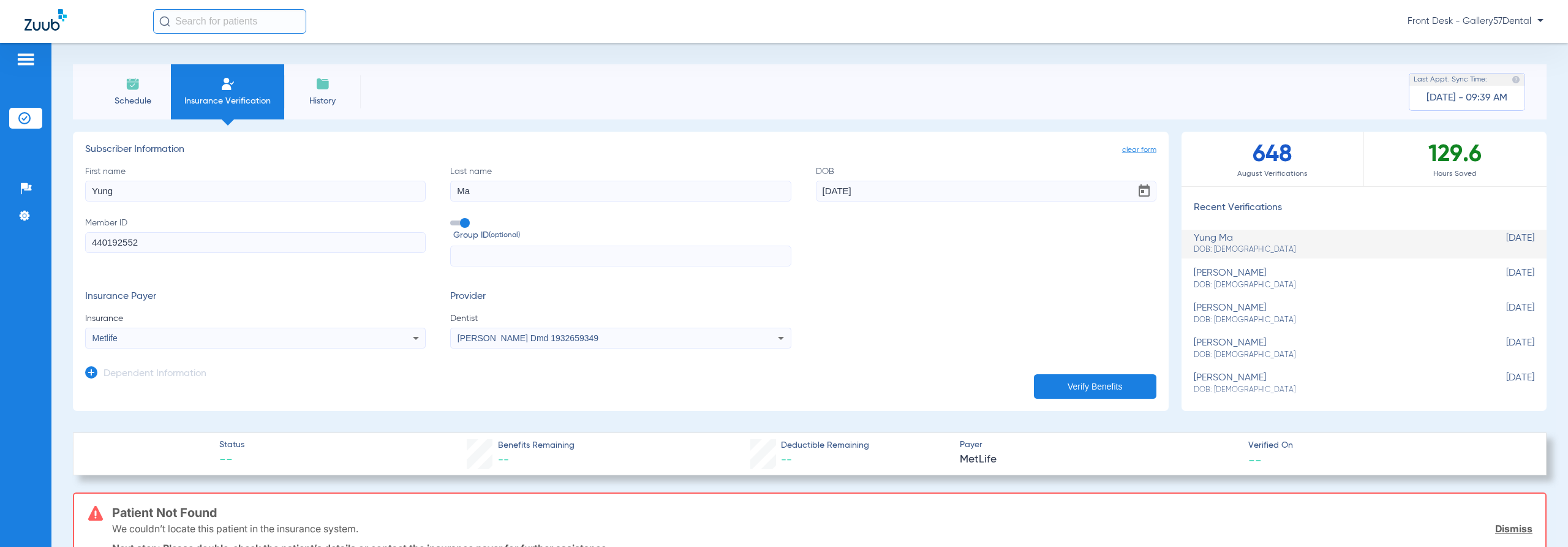
click at [313, 311] on div "Insurance Payer Insurance Metlife" at bounding box center [255, 319] width 341 height 58
click at [146, 373] on h3 "Dependent Information" at bounding box center [155, 373] width 103 height 12
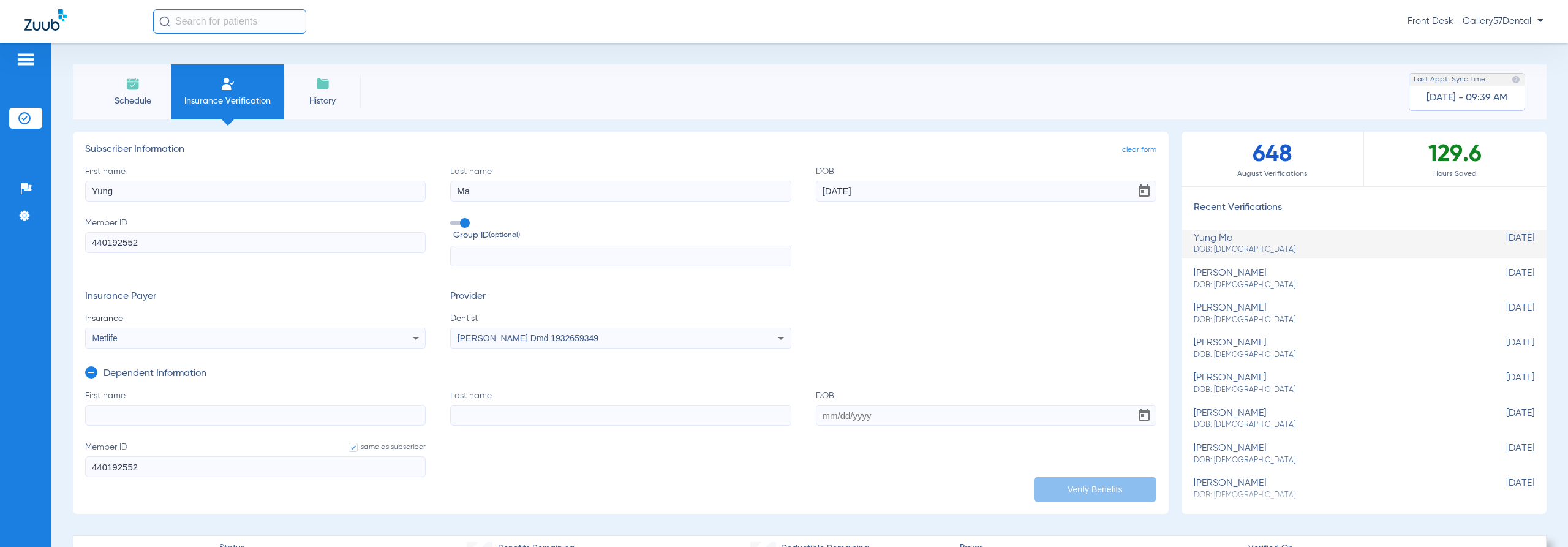
click at [136, 406] on input "First name" at bounding box center [255, 415] width 341 height 21
type input "[PERSON_NAME]"
type input "Ma"
paste input "[DATE]"
type input "[DATE]"
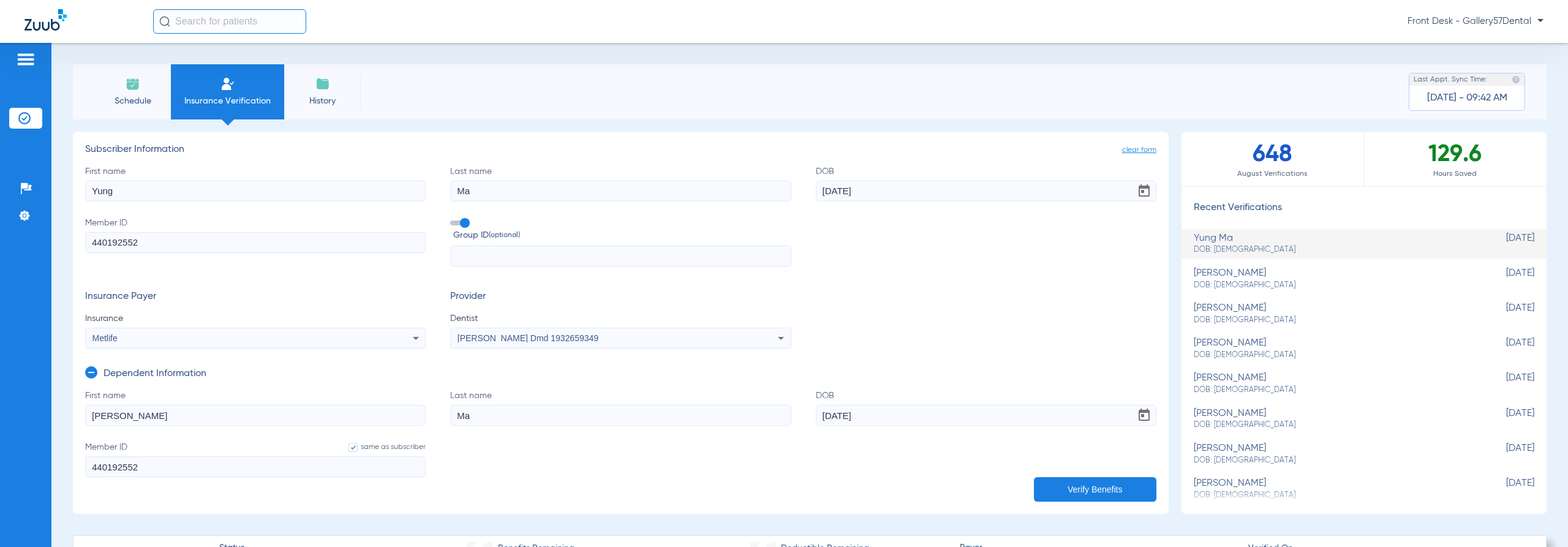
click at [1112, 479] on button "Verify Benefits" at bounding box center [1095, 489] width 123 height 25
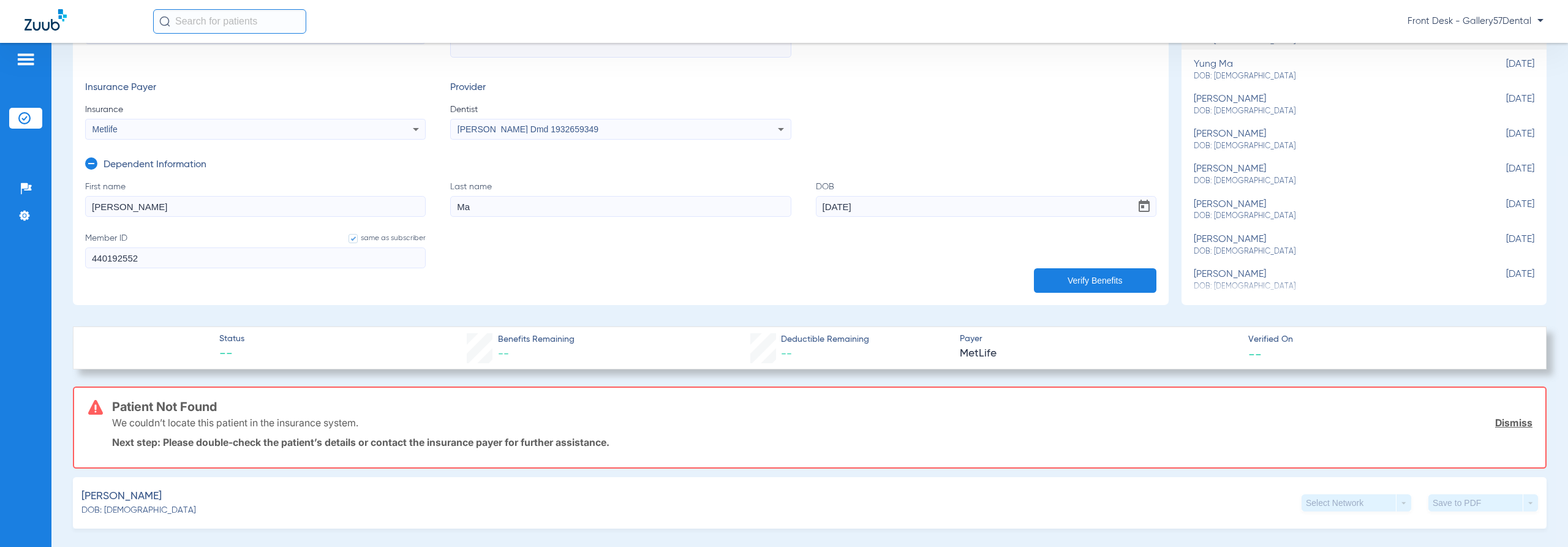
scroll to position [368, 0]
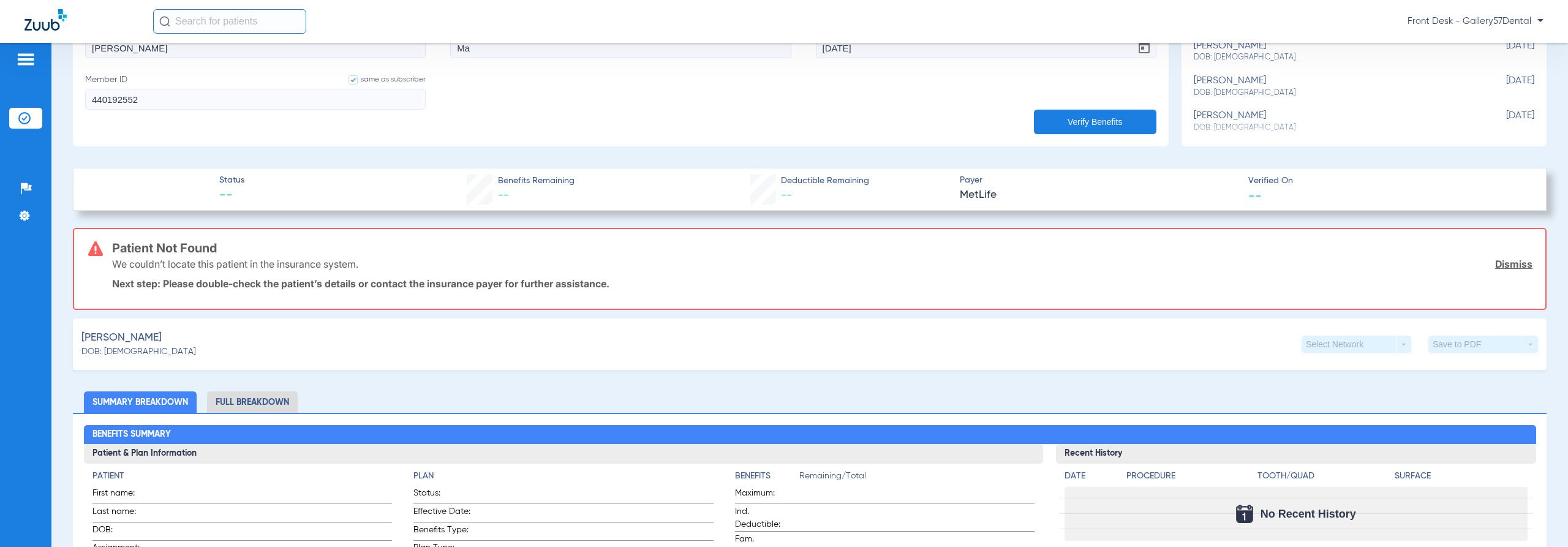
drag, startPoint x: 323, startPoint y: 266, endPoint x: 451, endPoint y: 257, distance: 128.3
click at [451, 258] on div "We couldn’t locate this patient in the insurance system. Dismiss" at bounding box center [823, 264] width 1421 height 32
click at [451, 257] on div "We couldn’t locate this patient in the insurance system. Dismiss" at bounding box center [823, 264] width 1421 height 32
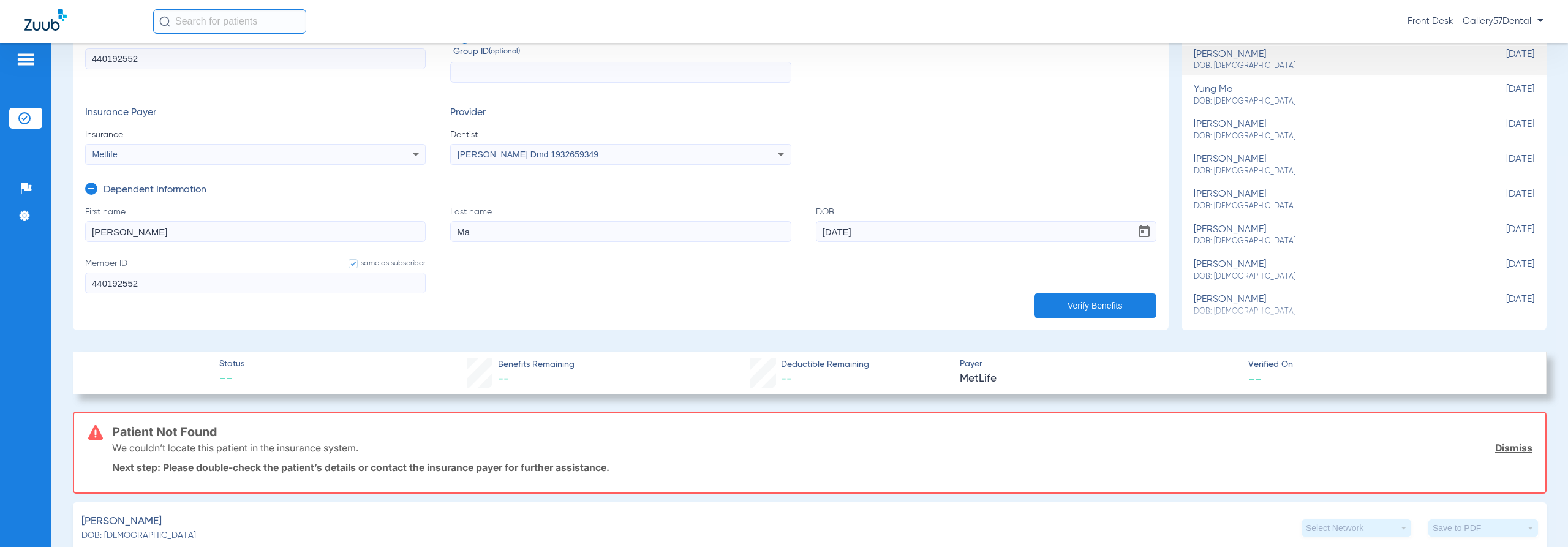
scroll to position [0, 0]
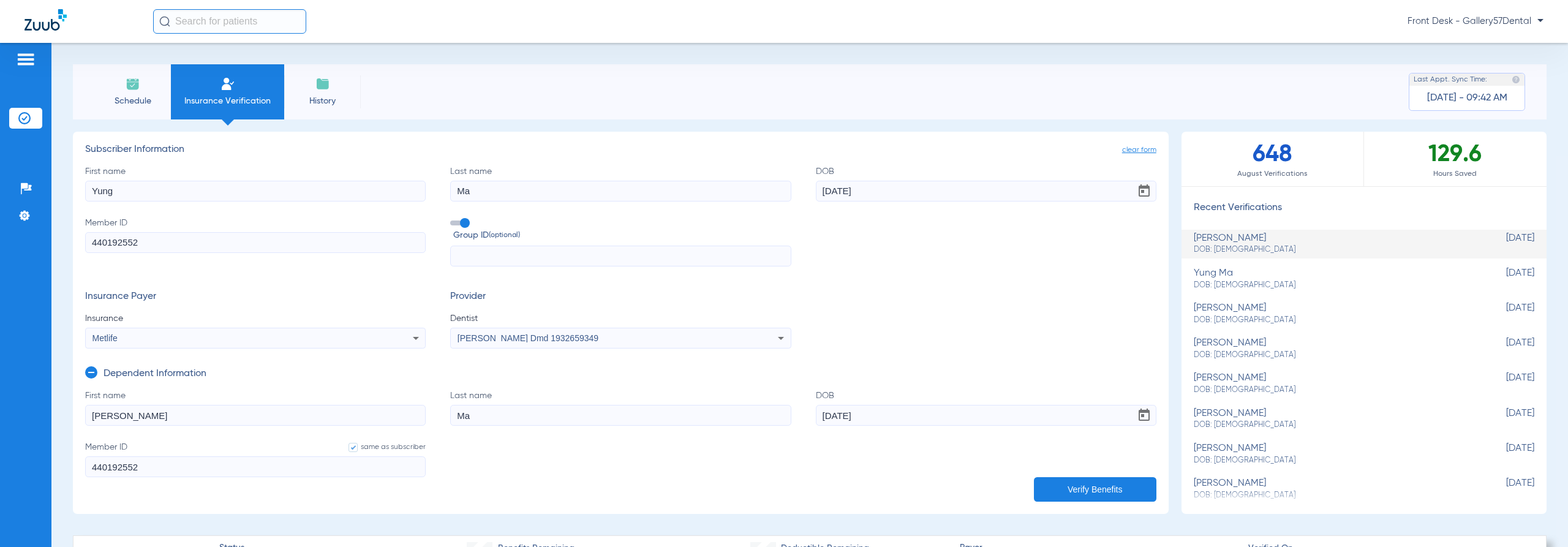
click at [210, 249] on input "440192552" at bounding box center [255, 242] width 341 height 21
click at [210, 247] on input "440192552" at bounding box center [255, 242] width 341 height 21
click at [208, 246] on input "440192552" at bounding box center [255, 242] width 341 height 21
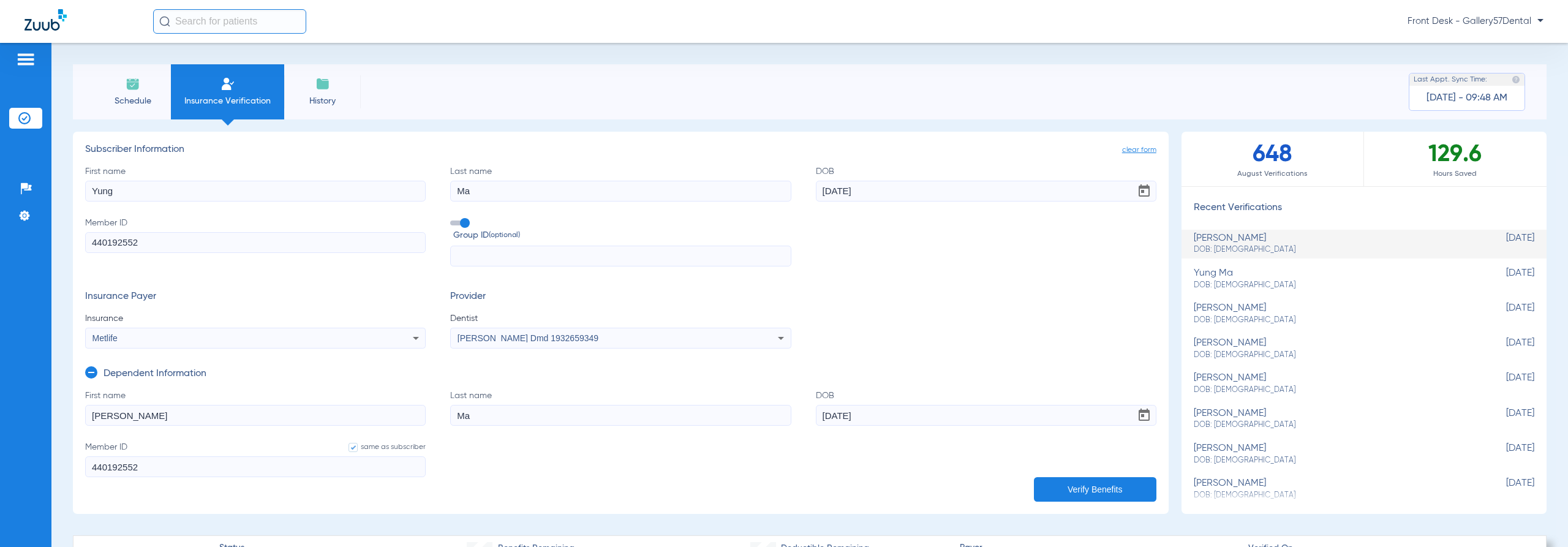
click at [208, 246] on input "440192552" at bounding box center [255, 242] width 341 height 21
